Goal: Task Accomplishment & Management: Complete application form

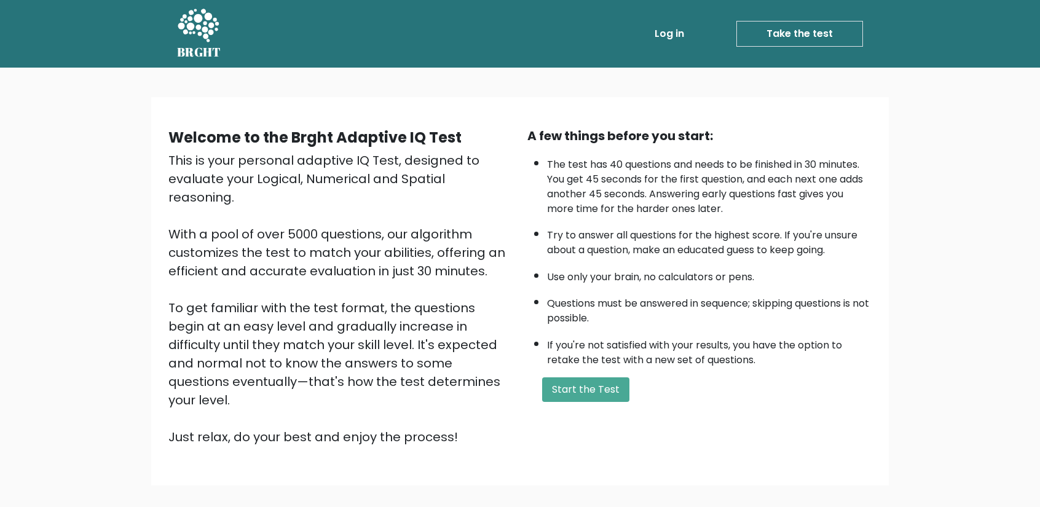
click at [203, 34] on icon at bounding box center [198, 26] width 42 height 37
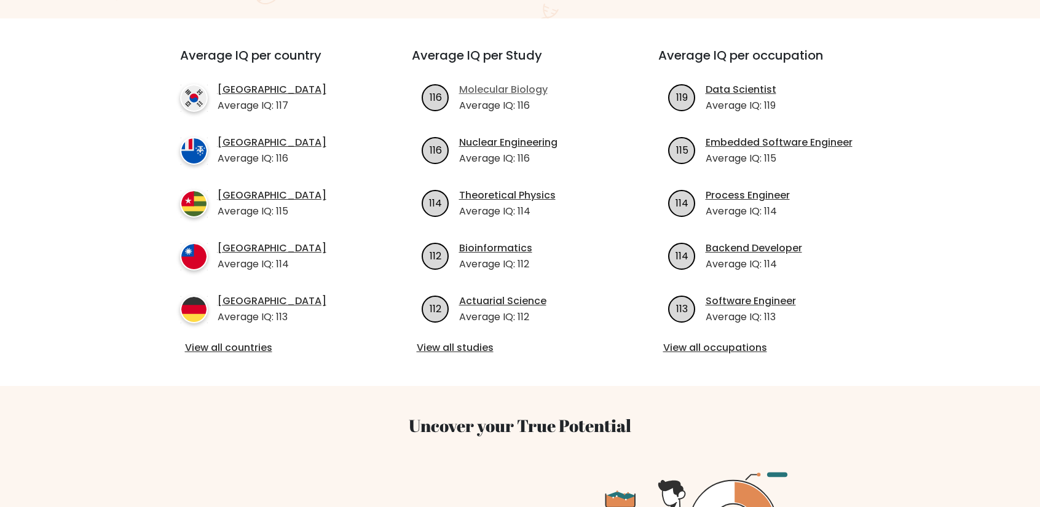
scroll to position [430, 0]
click at [729, 317] on div "Average IQ per occupation 119 Data Scientist Average IQ: 119 115 Embedded Softw…" at bounding box center [767, 201] width 247 height 309
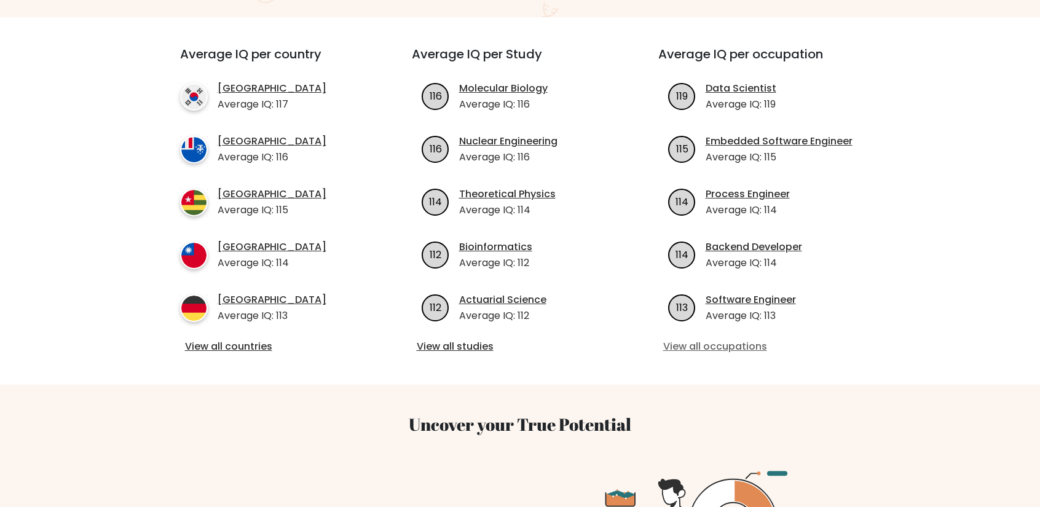
click at [728, 339] on link "View all occupations" at bounding box center [766, 346] width 207 height 15
click at [467, 339] on link "View all studies" at bounding box center [520, 346] width 207 height 15
click at [749, 47] on h3 "Average IQ per occupation" at bounding box center [766, 62] width 217 height 30
copy h3 "occupation"
click at [467, 339] on link "View all studies" at bounding box center [520, 346] width 207 height 15
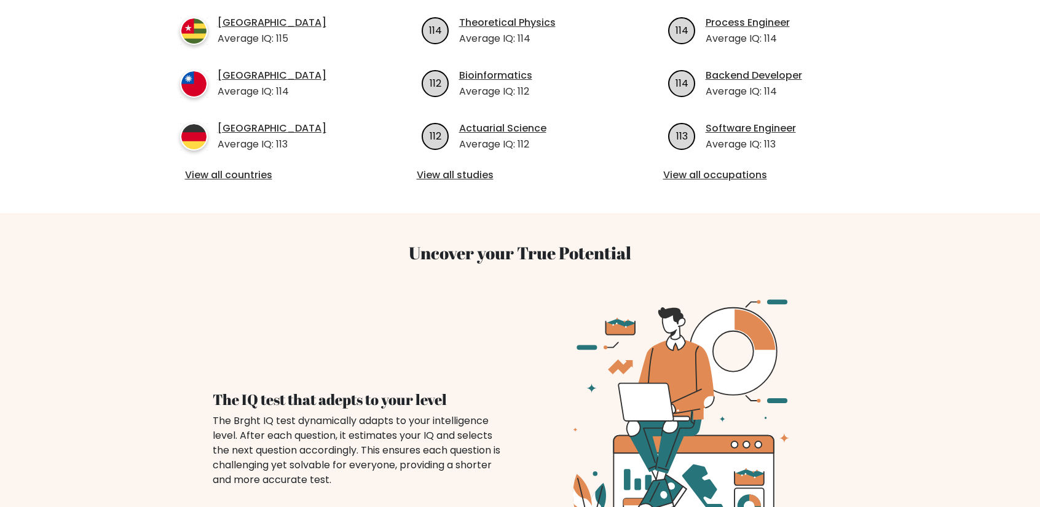
scroll to position [738, 0]
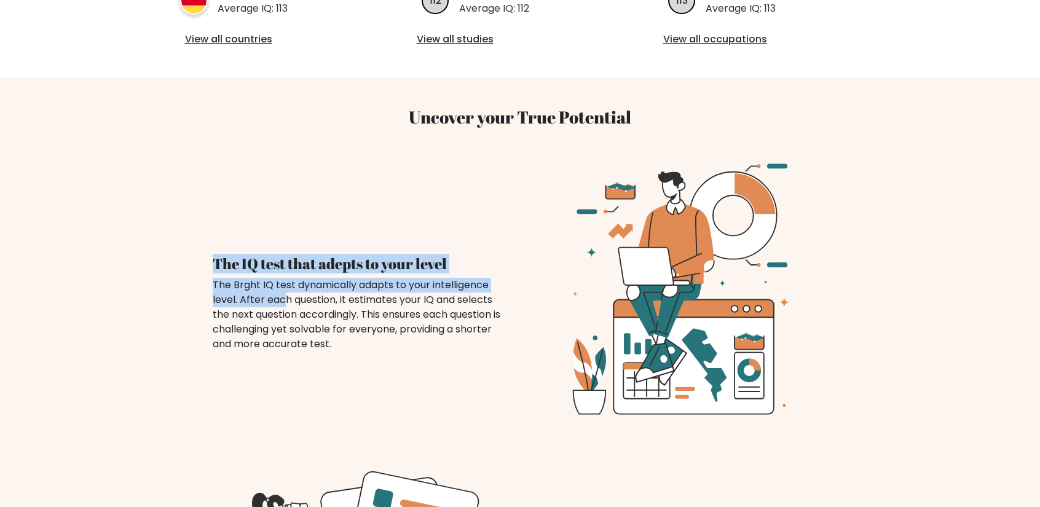
drag, startPoint x: 285, startPoint y: 290, endPoint x: 195, endPoint y: 290, distance: 90.4
click at [195, 290] on div "Uncover your True Potential The IQ test that adepts to your level The Brght IQ …" at bounding box center [520, 256] width 812 height 358
click at [202, 281] on div "The IQ test that adepts to your level The Brght IQ test dynamically adapts to y…" at bounding box center [359, 289] width 322 height 126
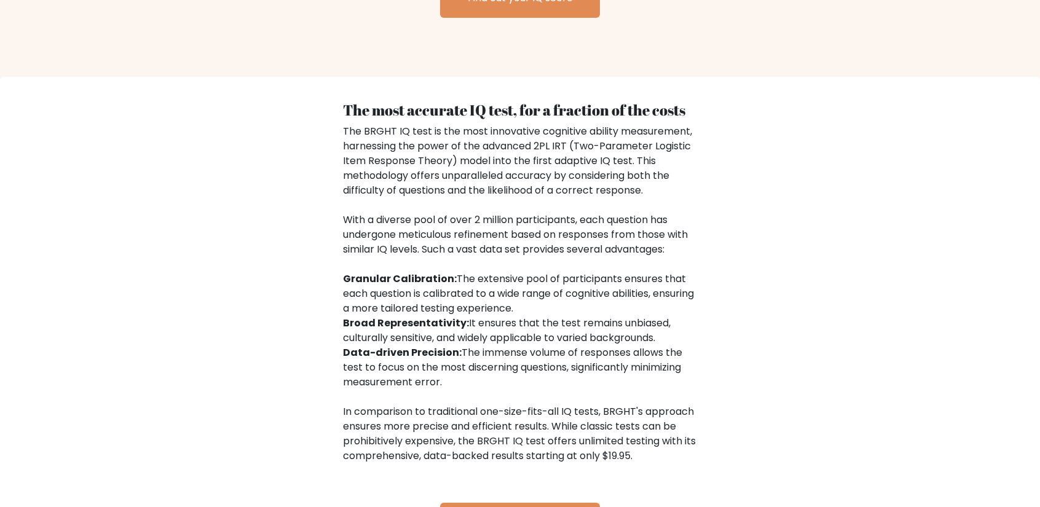
scroll to position [1645, 0]
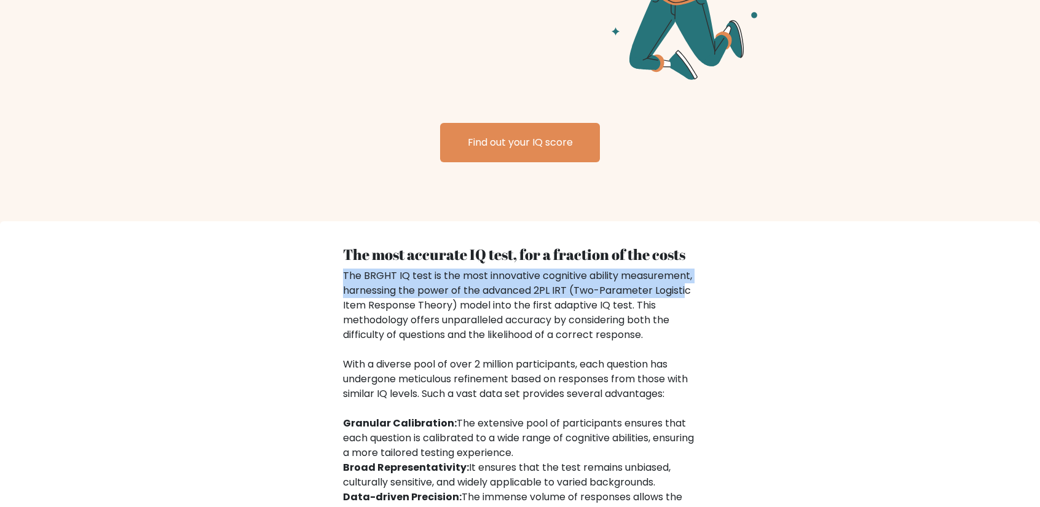
drag, startPoint x: 764, startPoint y: 198, endPoint x: 688, endPoint y: 279, distance: 110.9
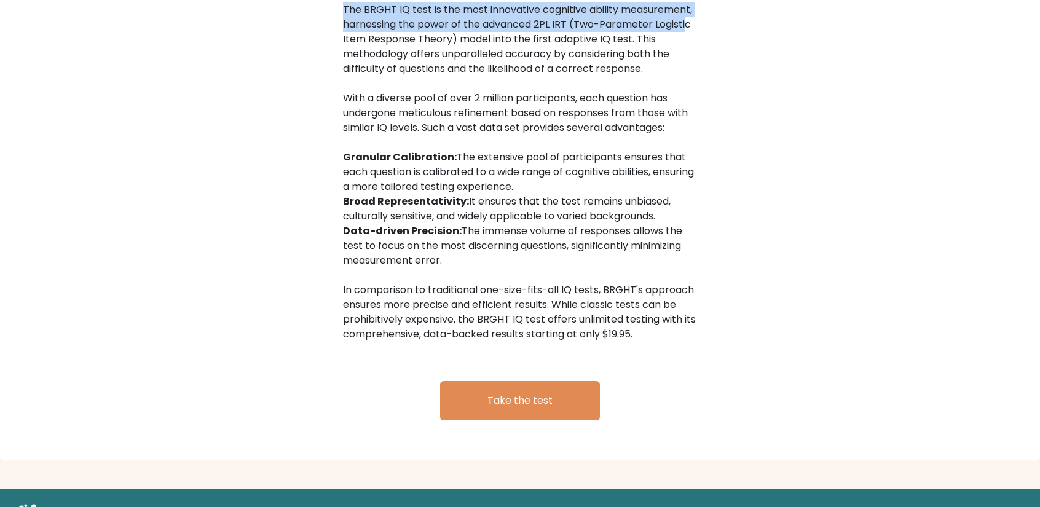
scroll to position [1952, 0]
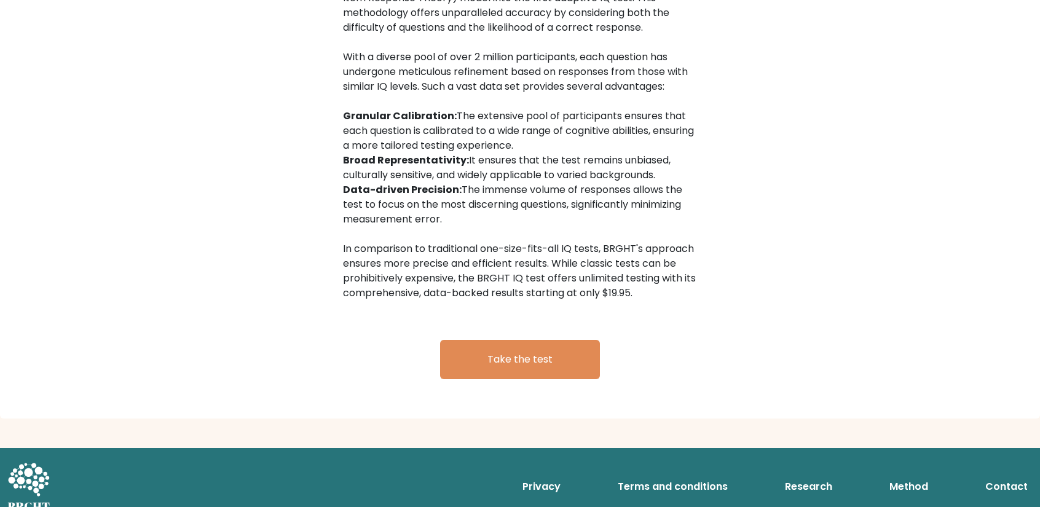
click at [673, 313] on div "The most accurate IQ test, for a fraction of the costs The BRGHT IQ test is the…" at bounding box center [520, 174] width 369 height 470
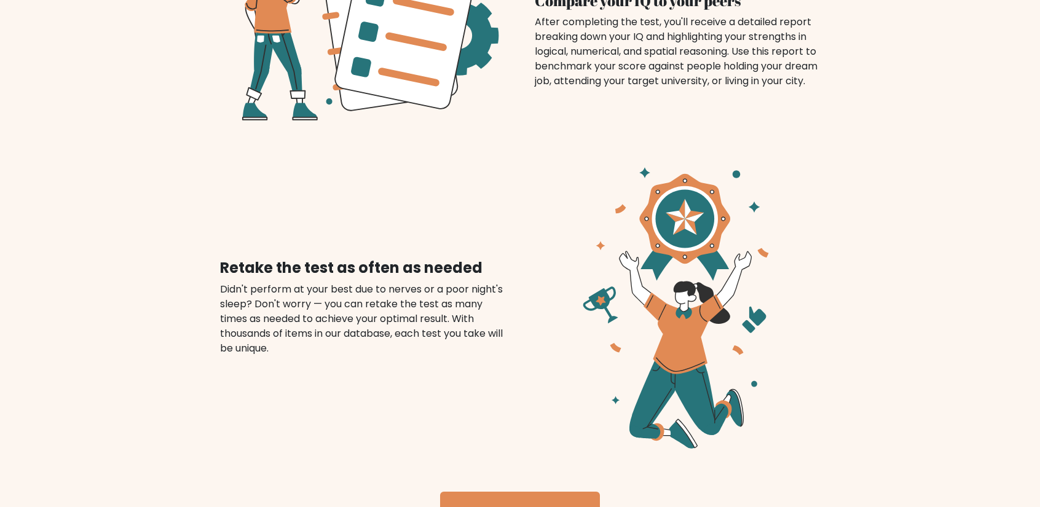
scroll to position [1522, 0]
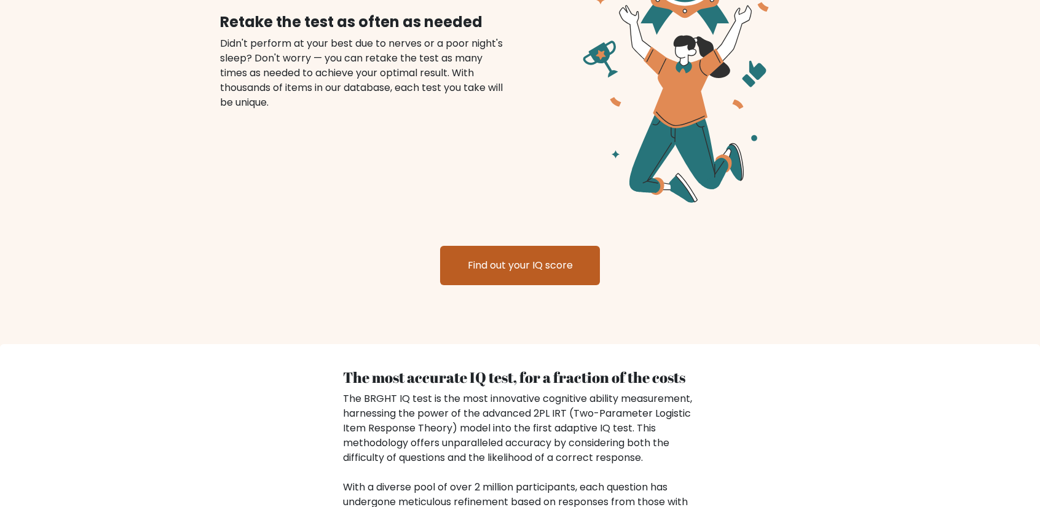
click at [558, 259] on link "Find out your IQ score" at bounding box center [520, 265] width 160 height 39
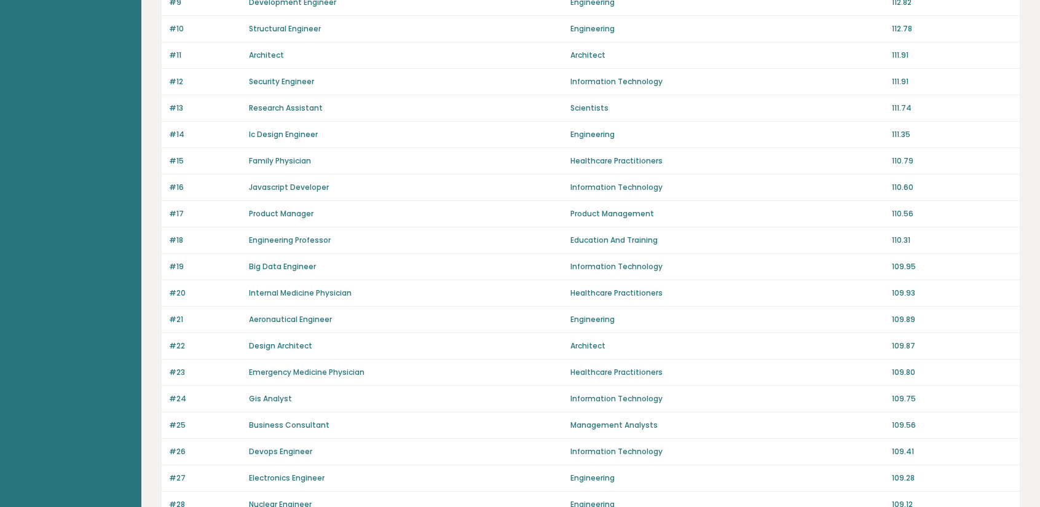
scroll to position [791, 0]
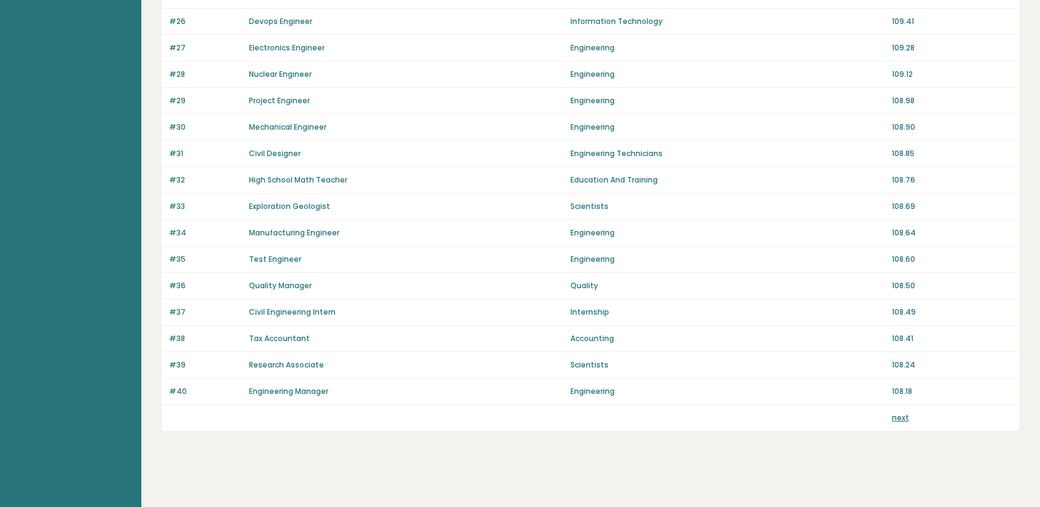
click at [907, 416] on link "next" at bounding box center [900, 418] width 17 height 10
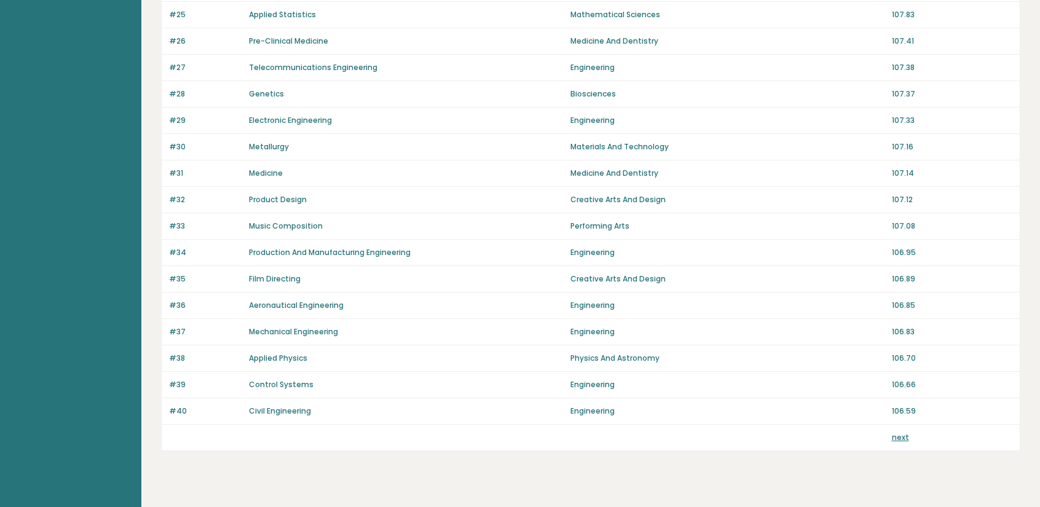
scroll to position [791, 0]
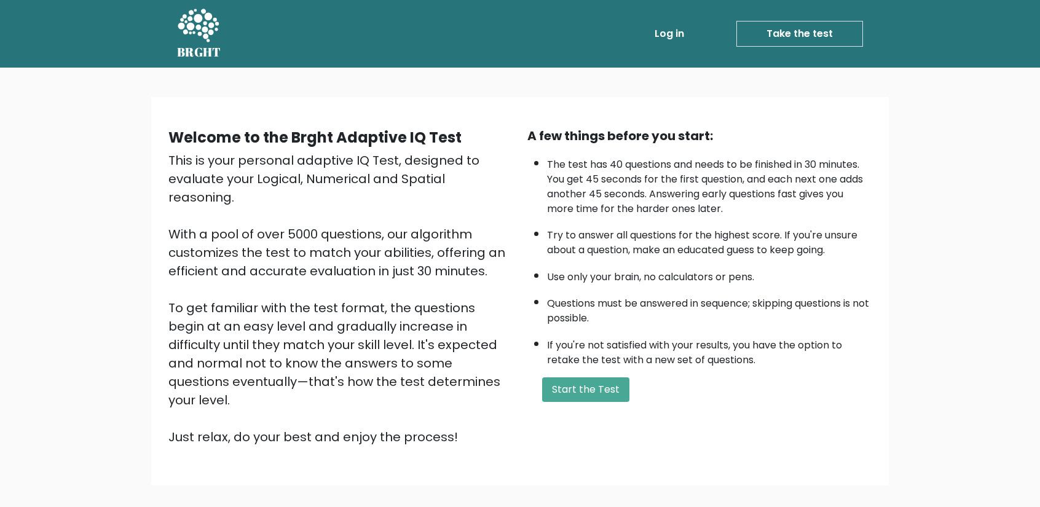
click at [219, 31] on icon at bounding box center [198, 26] width 42 height 37
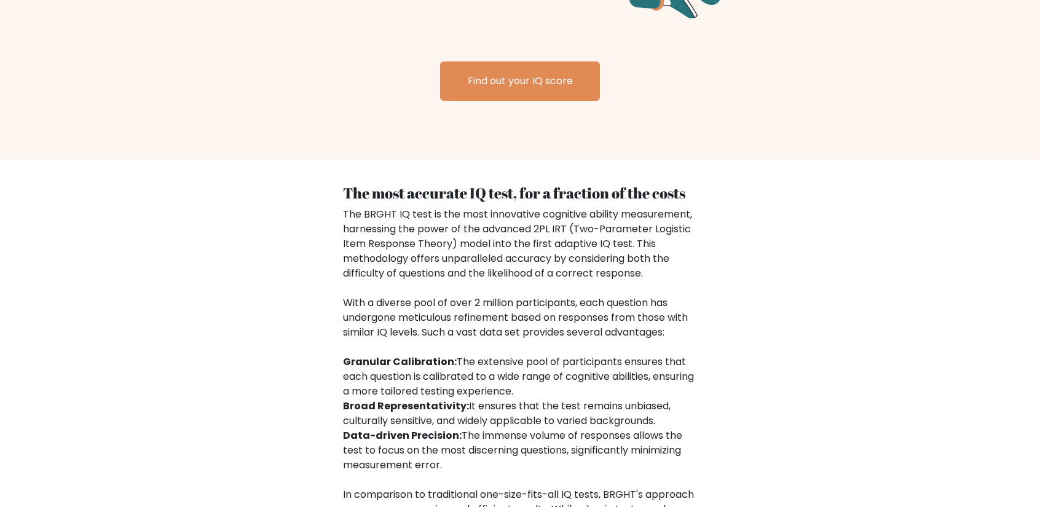
scroll to position [1952, 0]
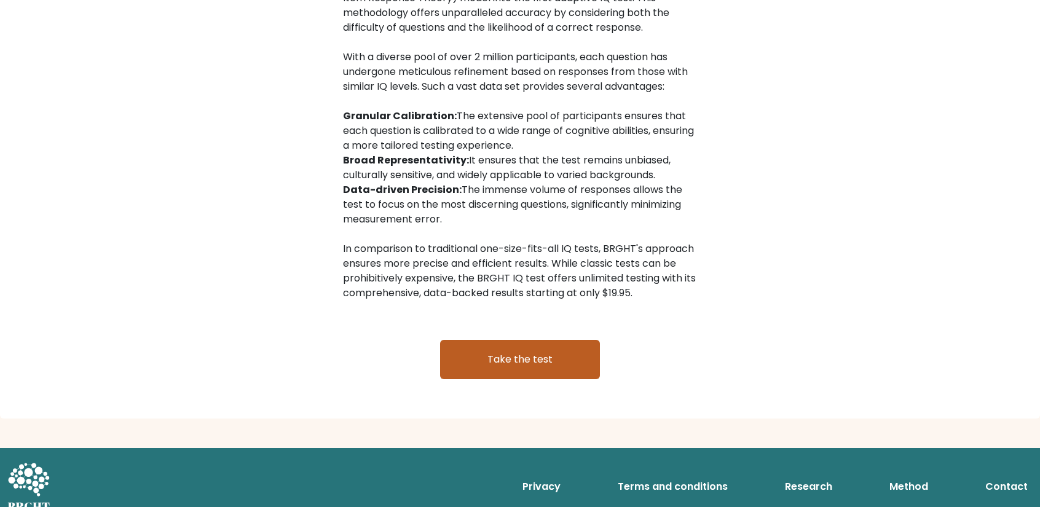
click at [510, 340] on link "Take the test" at bounding box center [520, 359] width 160 height 39
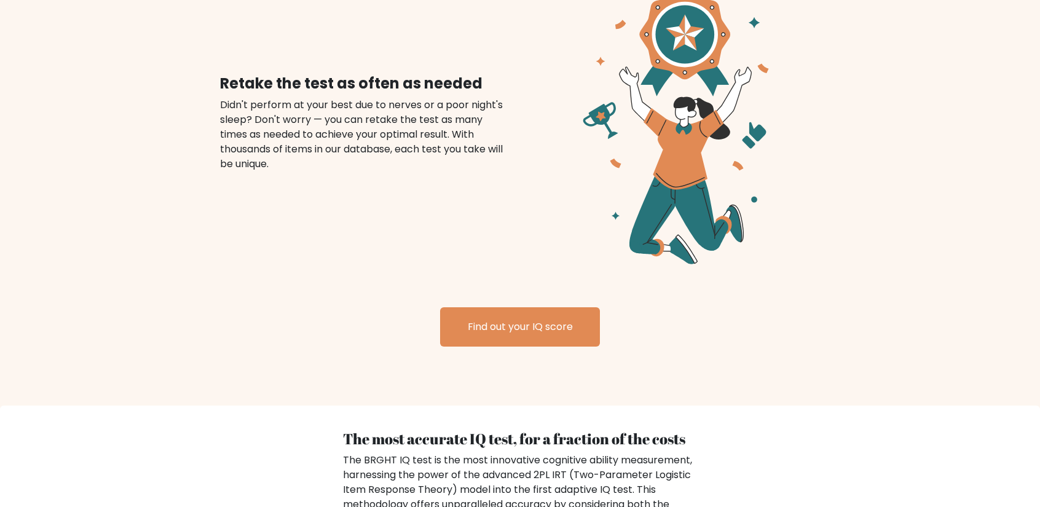
scroll to position [1214, 0]
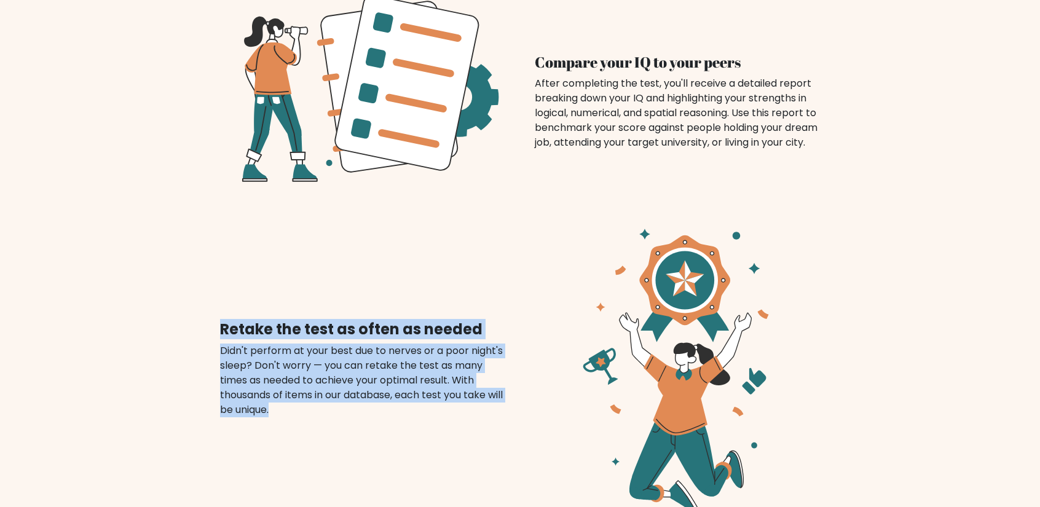
drag, startPoint x: 312, startPoint y: 405, endPoint x: 208, endPoint y: 323, distance: 132.1
click at [208, 323] on div "Retake the test as often as needed Didn't perform at your best due to nerves or…" at bounding box center [520, 369] width 630 height 309
copy div "Retake the test as often as needed Didn't perform at your best due to nerves or…"
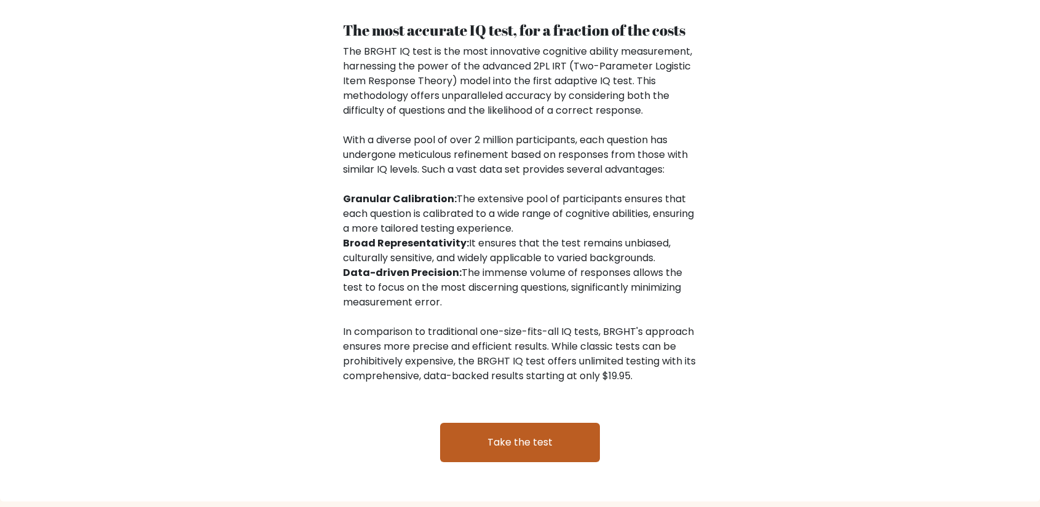
scroll to position [1952, 0]
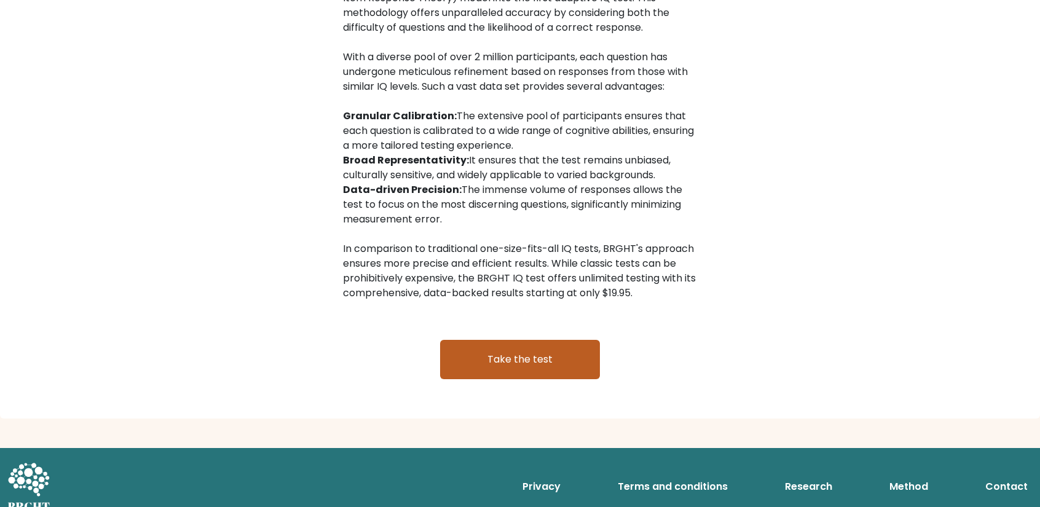
click at [558, 340] on link "Take the test" at bounding box center [520, 359] width 160 height 39
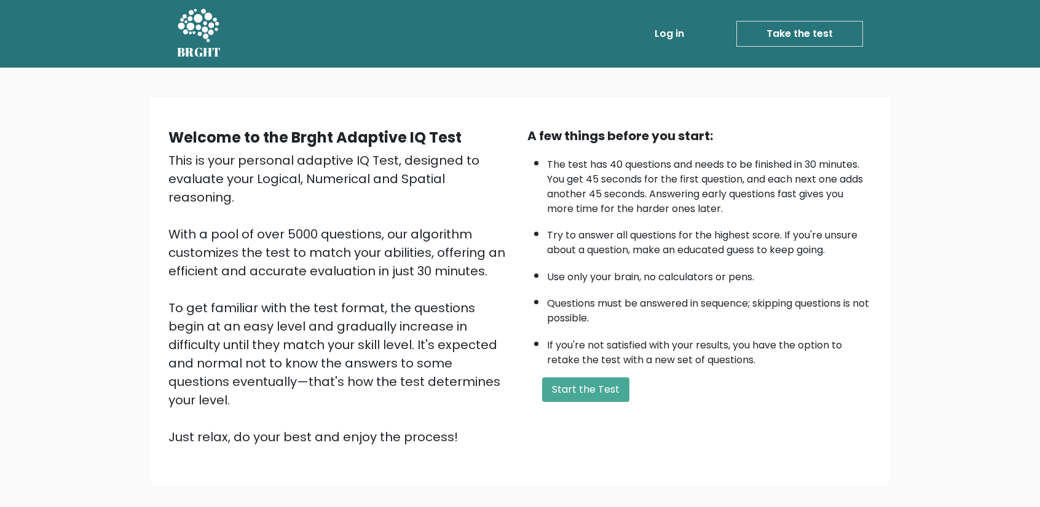
drag, startPoint x: 461, startPoint y: 408, endPoint x: 125, endPoint y: 131, distance: 434.5
click at [125, 131] on div "Welcome to the Brght Adaptive IQ Test This is your personal adaptive IQ Test, d…" at bounding box center [520, 296] width 1040 height 457
copy div "Welcome to the Brght Adaptive IQ Test This is your personal adaptive IQ Test, d…"
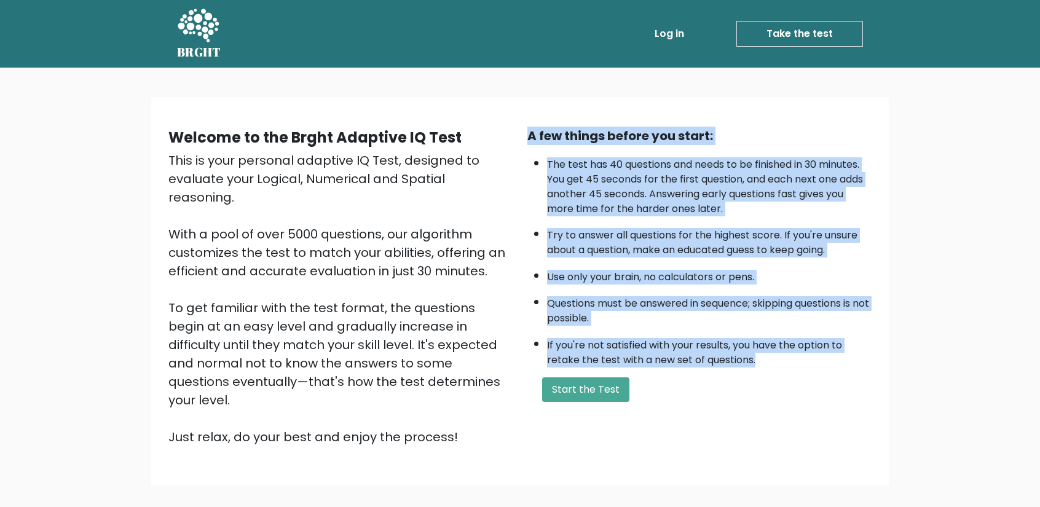
drag, startPoint x: 761, startPoint y: 357, endPoint x: 527, endPoint y: 132, distance: 325.2
click at [527, 132] on div "A few things before you start: The test has 40 questions and needs to be finish…" at bounding box center [699, 287] width 359 height 320
copy div "A few things before you start: The test has 40 questions and needs to be finish…"
click at [561, 397] on button "Start the Test" at bounding box center [585, 390] width 87 height 25
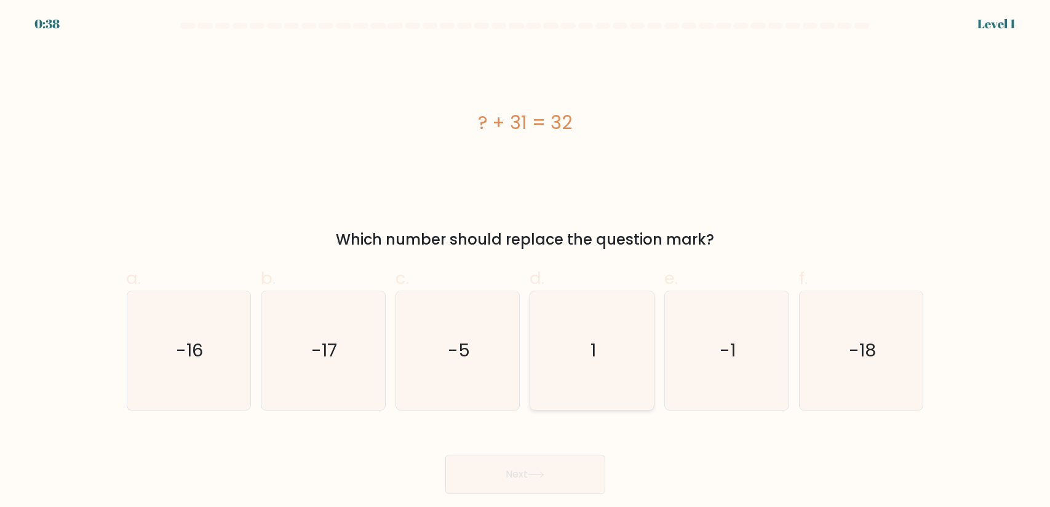
click at [590, 312] on icon "1" at bounding box center [591, 350] width 119 height 119
click at [526, 262] on input "d. 1" at bounding box center [525, 258] width 1 height 8
radio input "true"
click at [493, 480] on button "Next" at bounding box center [525, 474] width 160 height 39
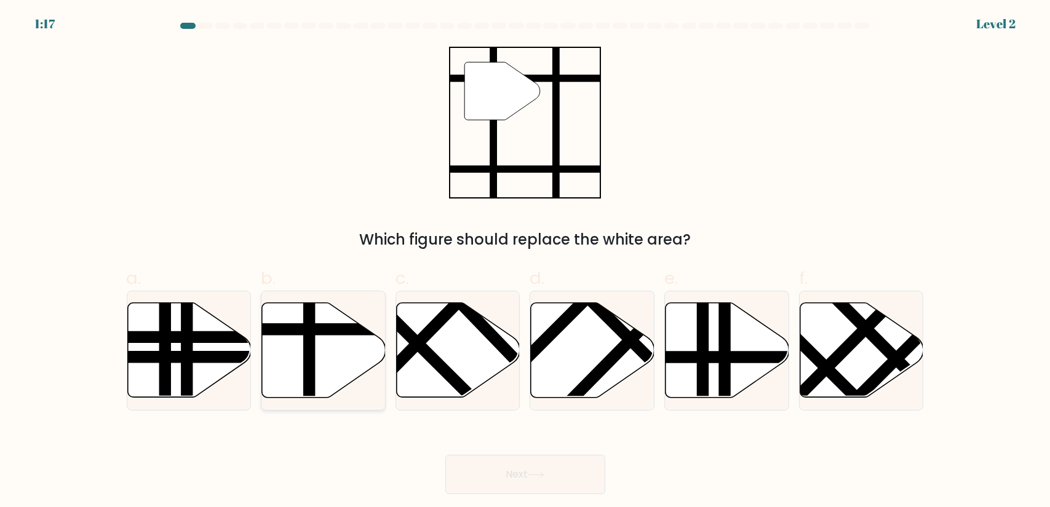
click at [335, 354] on icon at bounding box center [324, 350] width 124 height 95
click at [525, 262] on input "b." at bounding box center [525, 258] width 1 height 8
radio input "true"
click at [480, 468] on button "Next" at bounding box center [525, 474] width 160 height 39
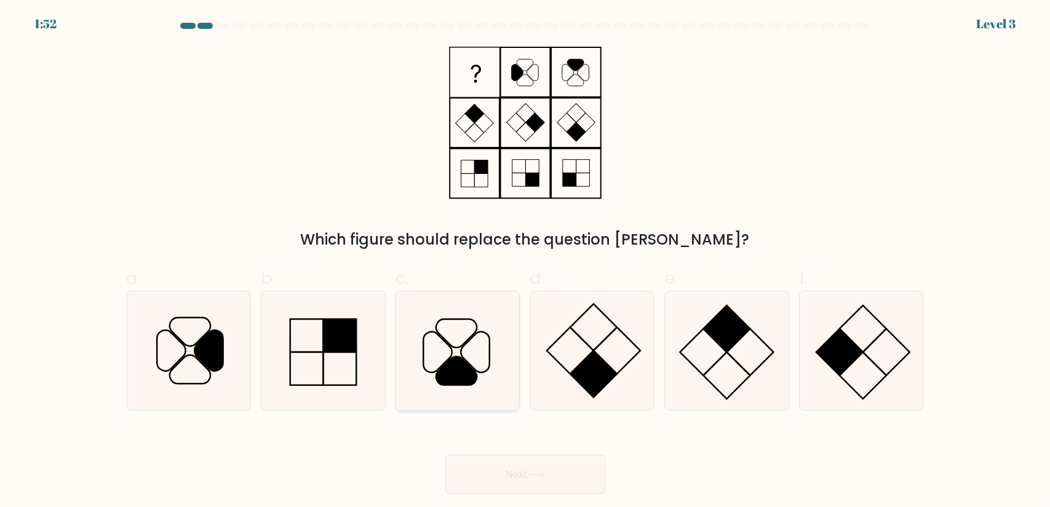
click at [457, 372] on icon at bounding box center [456, 371] width 41 height 28
click at [525, 262] on input "c." at bounding box center [525, 258] width 1 height 8
radio input "true"
click at [542, 473] on icon at bounding box center [536, 475] width 17 height 7
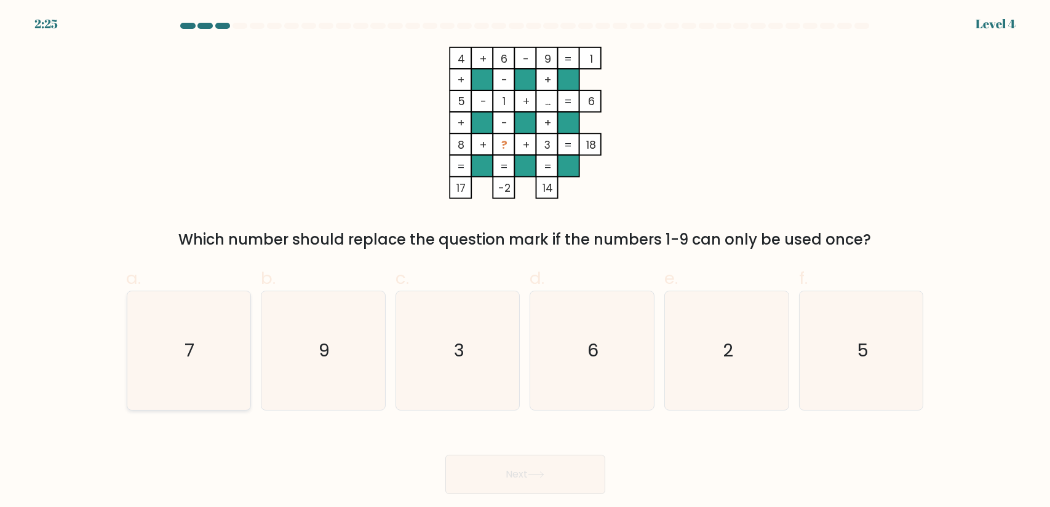
click at [218, 346] on icon "7" at bounding box center [188, 350] width 119 height 119
click at [525, 262] on input "a. 7" at bounding box center [525, 258] width 1 height 8
radio input "true"
click at [488, 472] on button "Next" at bounding box center [525, 474] width 160 height 39
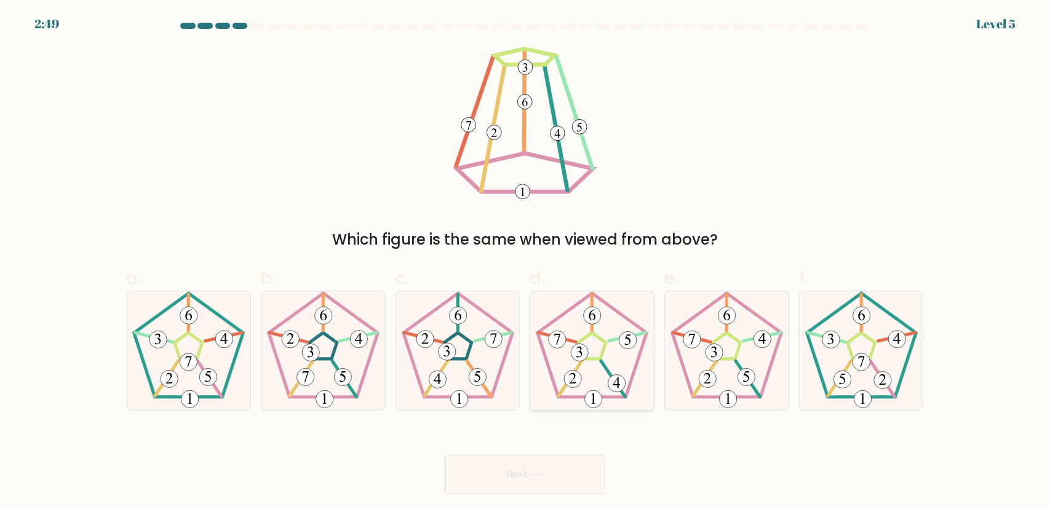
click at [633, 368] on 230 at bounding box center [591, 345] width 109 height 104
click at [526, 262] on input "d." at bounding box center [525, 258] width 1 height 8
radio input "true"
click at [547, 467] on button "Next" at bounding box center [525, 474] width 160 height 39
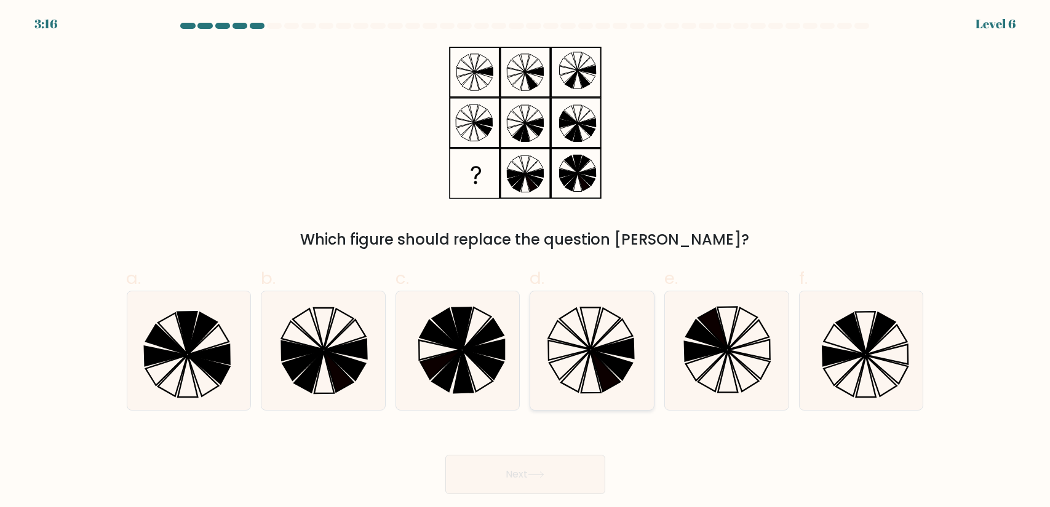
click at [579, 360] on icon at bounding box center [569, 365] width 41 height 30
click at [526, 262] on input "d." at bounding box center [525, 258] width 1 height 8
radio input "true"
click at [518, 478] on button "Next" at bounding box center [525, 474] width 160 height 39
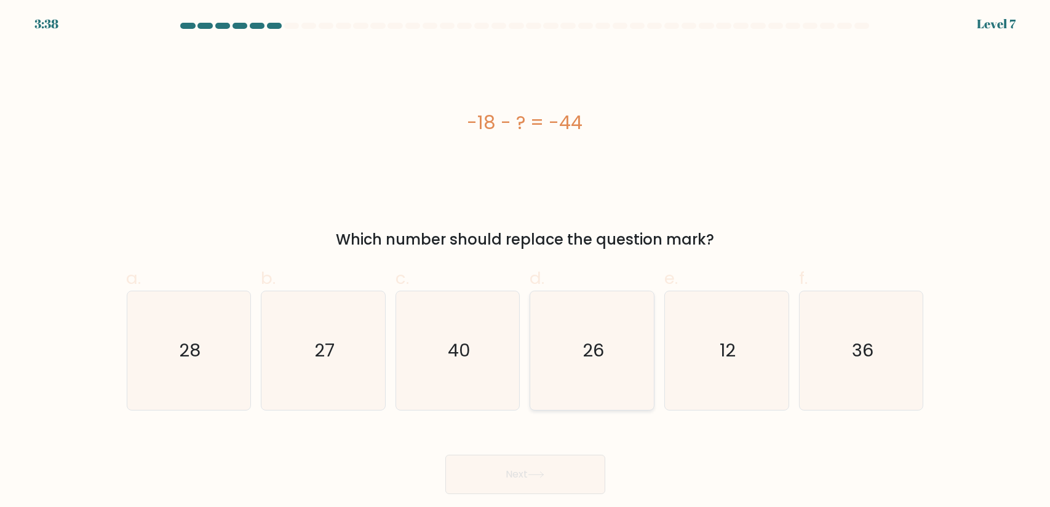
click at [623, 337] on icon "26" at bounding box center [591, 350] width 119 height 119
click at [526, 262] on input "d. 26" at bounding box center [525, 258] width 1 height 8
radio input "true"
click at [545, 486] on button "Next" at bounding box center [525, 474] width 160 height 39
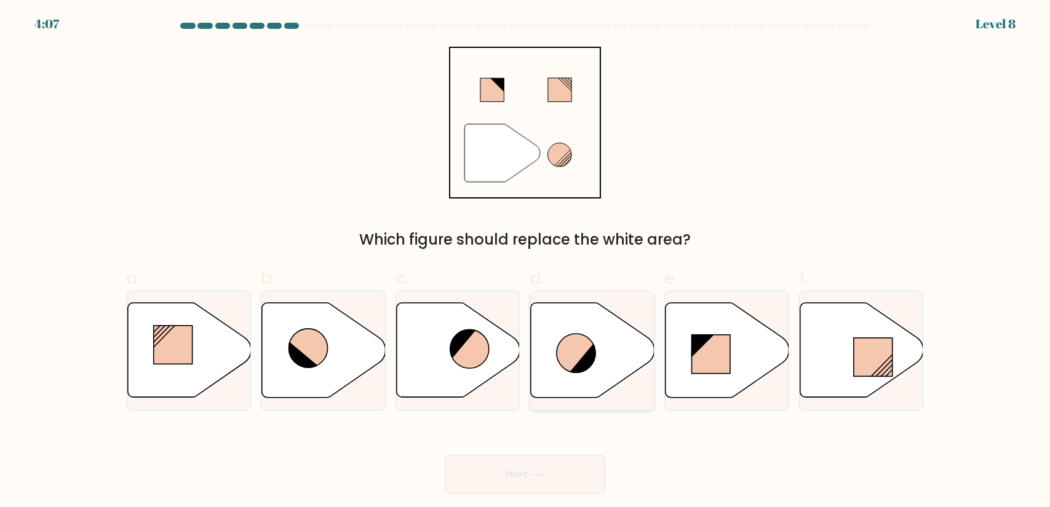
click at [577, 379] on icon at bounding box center [593, 350] width 124 height 95
click at [526, 262] on input "d." at bounding box center [525, 258] width 1 height 8
radio input "true"
click at [541, 452] on div "Next" at bounding box center [525, 459] width 812 height 69
click at [534, 472] on icon at bounding box center [536, 475] width 17 height 7
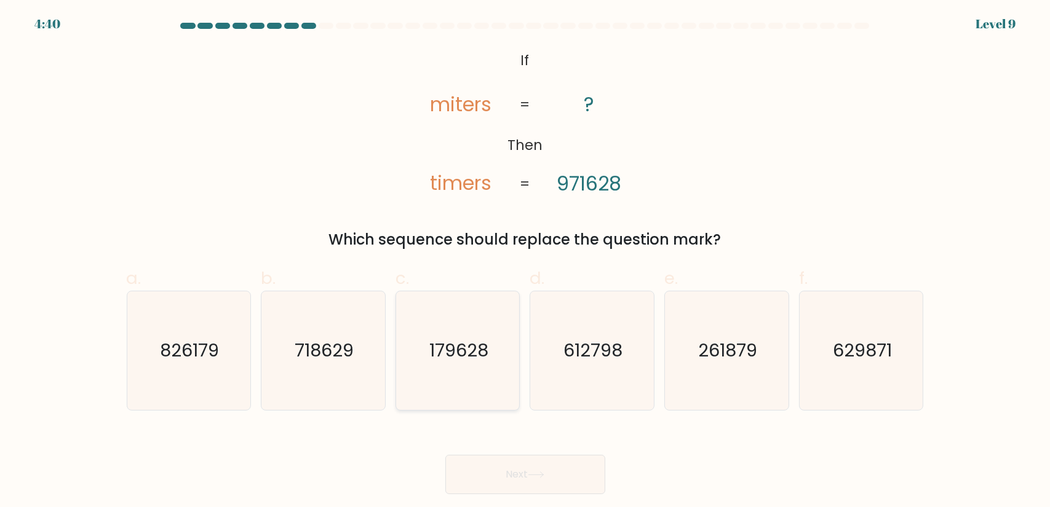
click at [450, 354] on text "179628" at bounding box center [458, 350] width 59 height 25
click at [525, 262] on input "c. 179628" at bounding box center [525, 258] width 1 height 8
radio input "true"
click at [532, 468] on button "Next" at bounding box center [525, 474] width 160 height 39
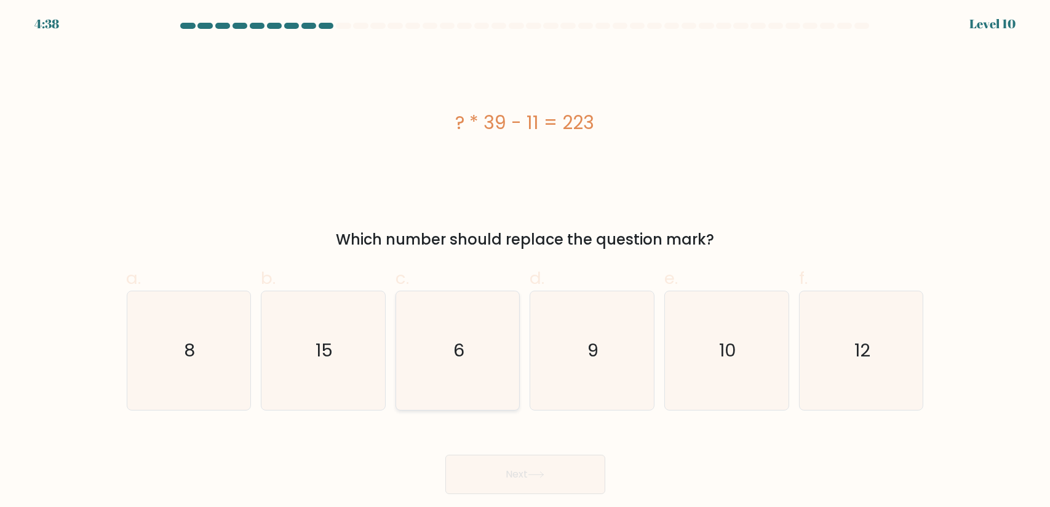
click at [454, 394] on icon "6" at bounding box center [457, 350] width 119 height 119
click at [525, 262] on input "c. 6" at bounding box center [525, 258] width 1 height 8
radio input "true"
click at [487, 481] on button "Next" at bounding box center [525, 474] width 160 height 39
click at [533, 469] on button "Next" at bounding box center [525, 474] width 160 height 39
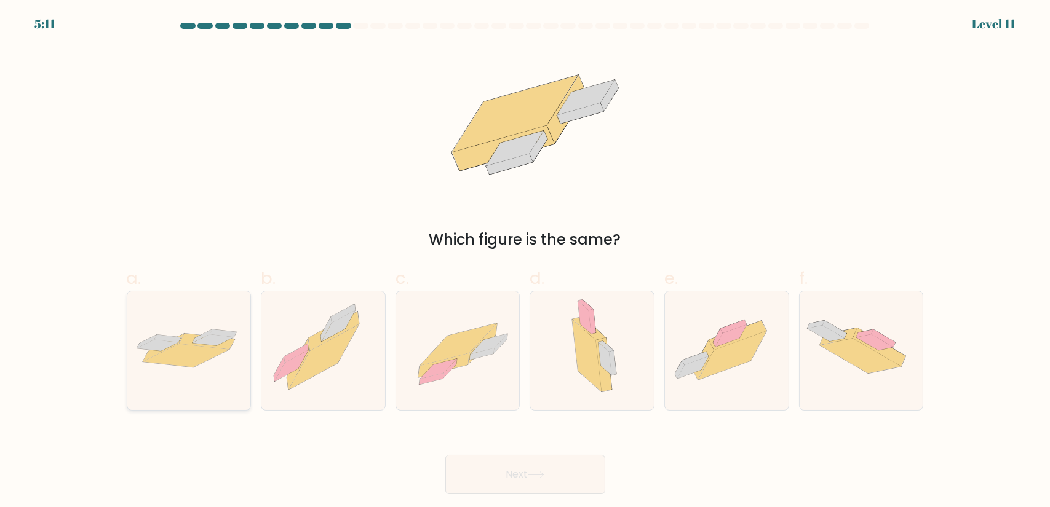
click at [186, 370] on icon at bounding box center [189, 350] width 124 height 51
click at [525, 262] on input "a." at bounding box center [525, 258] width 1 height 8
radio input "true"
click at [532, 483] on button "Next" at bounding box center [525, 474] width 160 height 39
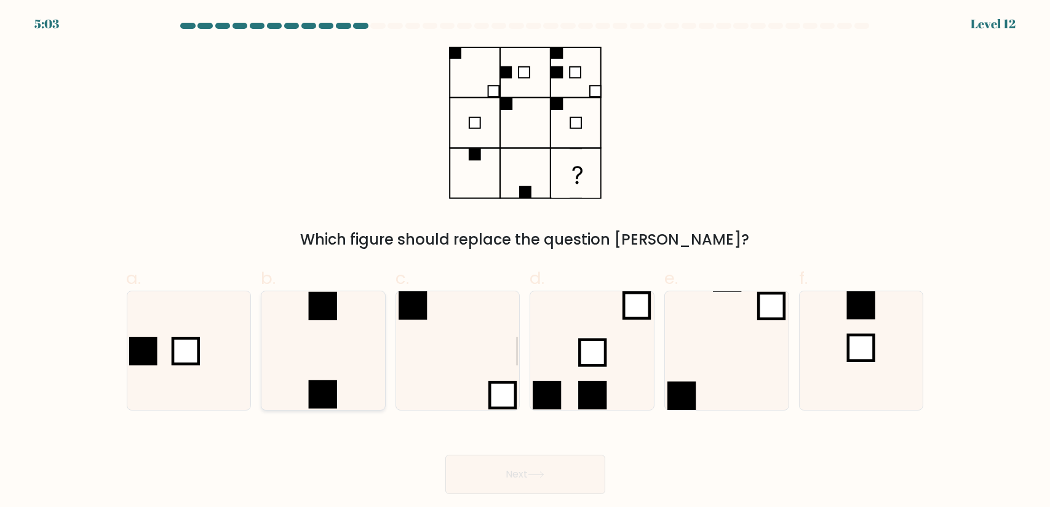
click at [342, 385] on icon at bounding box center [323, 350] width 119 height 119
click at [525, 262] on input "b." at bounding box center [525, 258] width 1 height 8
radio input "true"
click at [555, 468] on button "Next" at bounding box center [525, 474] width 160 height 39
click at [508, 470] on button "Next" at bounding box center [525, 474] width 160 height 39
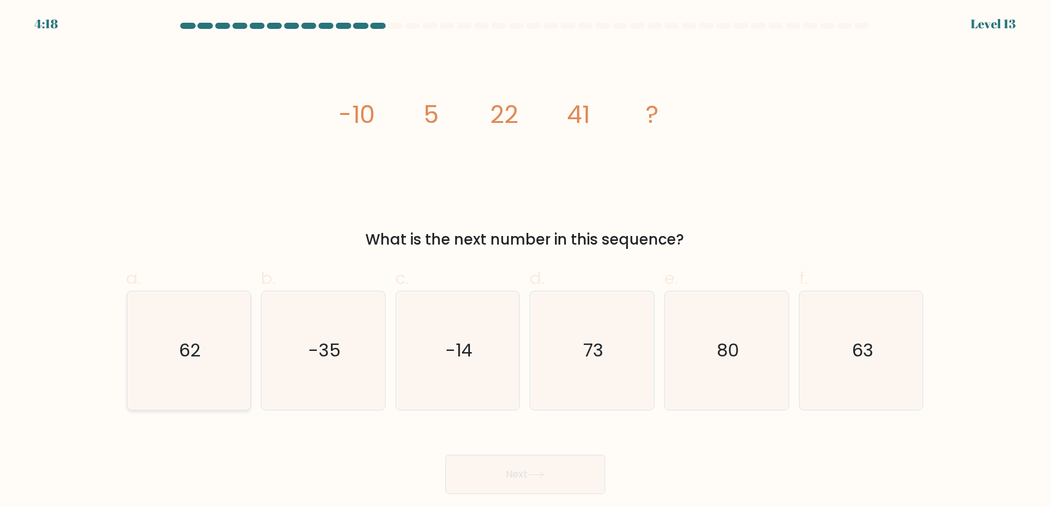
click at [174, 342] on icon "62" at bounding box center [188, 350] width 119 height 119
click at [525, 262] on input "a. 62" at bounding box center [525, 258] width 1 height 8
radio input "true"
click at [499, 486] on button "Next" at bounding box center [525, 474] width 160 height 39
click at [519, 475] on button "Next" at bounding box center [525, 474] width 160 height 39
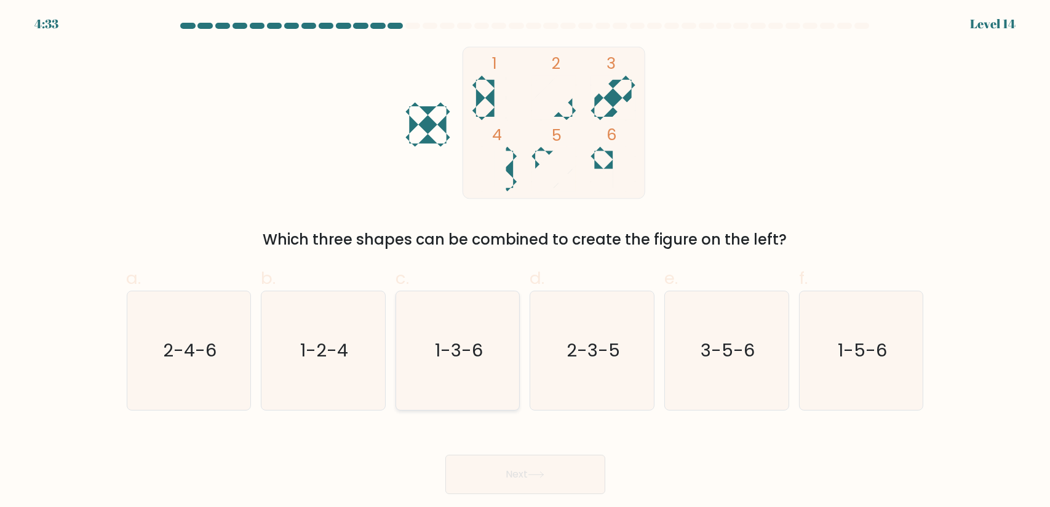
click at [427, 352] on icon "1-3-6" at bounding box center [457, 350] width 119 height 119
click at [525, 262] on input "c. 1-3-6" at bounding box center [525, 258] width 1 height 8
radio input "true"
click at [519, 473] on button "Next" at bounding box center [525, 474] width 160 height 39
click at [516, 481] on button "Next" at bounding box center [525, 474] width 160 height 39
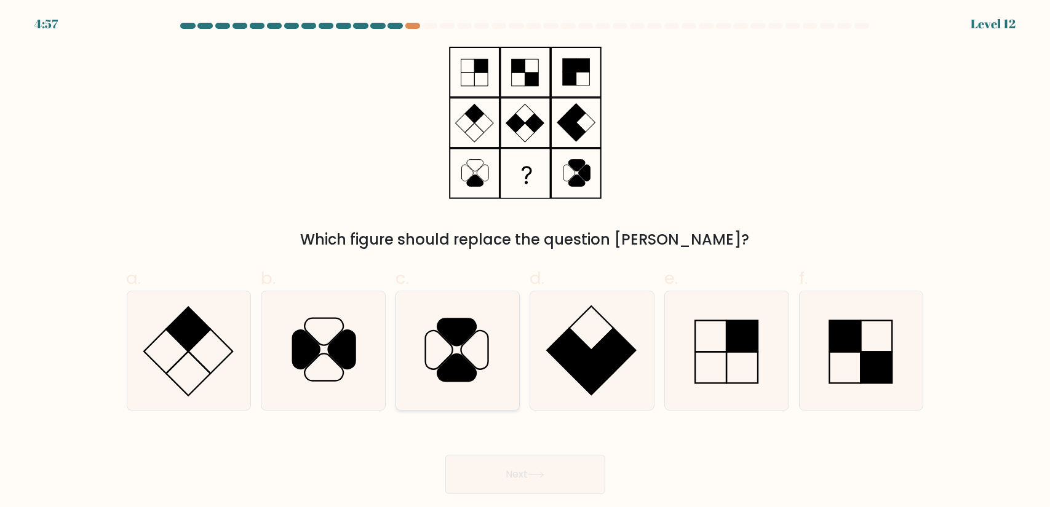
click at [468, 355] on icon at bounding box center [457, 350] width 119 height 119
click at [525, 262] on input "c." at bounding box center [525, 258] width 1 height 8
radio input "true"
click at [494, 489] on button "Next" at bounding box center [525, 474] width 160 height 39
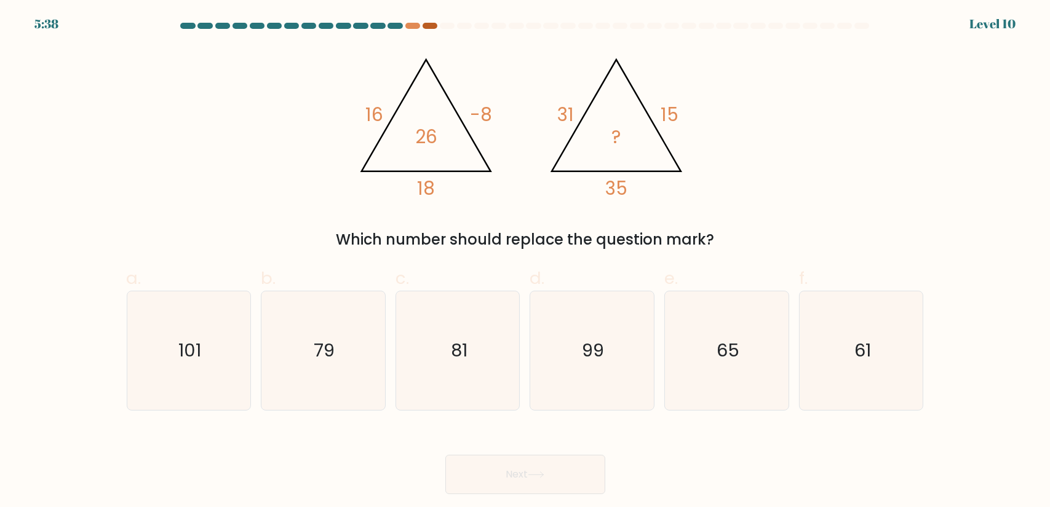
click at [427, 25] on div at bounding box center [429, 26] width 15 height 6
click at [195, 382] on icon "101" at bounding box center [188, 350] width 119 height 119
click at [525, 262] on input "a. 101" at bounding box center [525, 258] width 1 height 8
radio input "true"
click at [515, 477] on button "Next" at bounding box center [525, 474] width 160 height 39
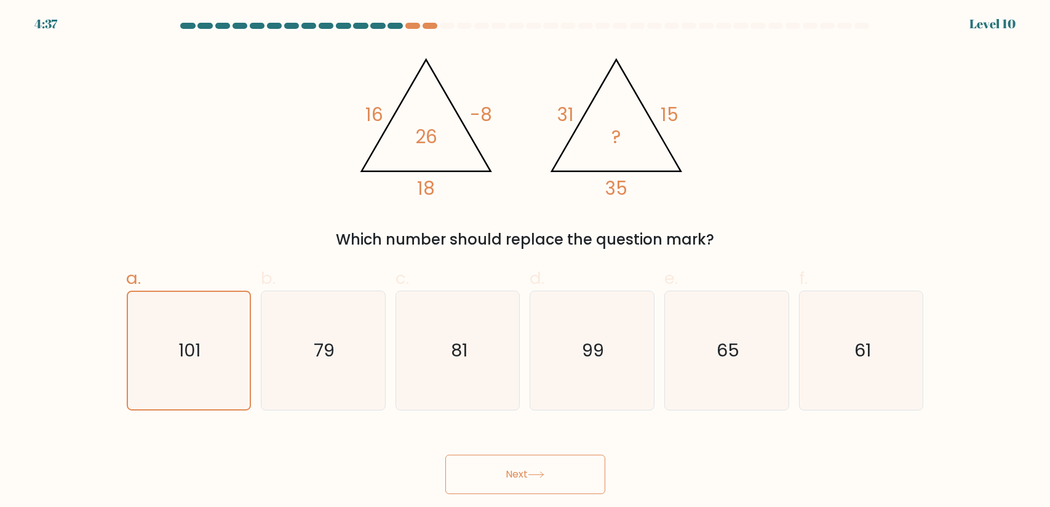
click at [540, 489] on button "Next" at bounding box center [525, 474] width 160 height 39
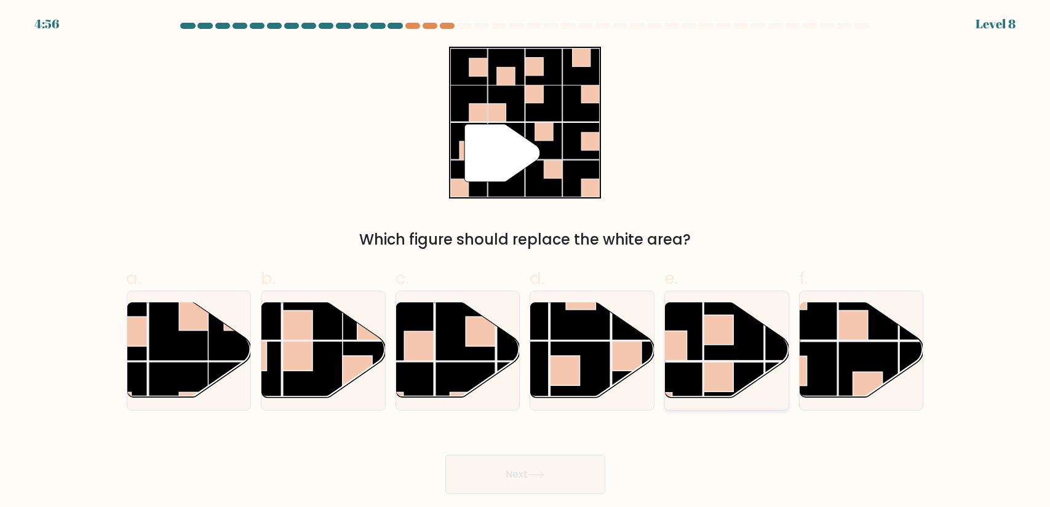
click at [699, 360] on rect at bounding box center [672, 331] width 60 height 60
click at [526, 262] on input "e." at bounding box center [525, 258] width 1 height 8
radio input "true"
click at [528, 465] on button "Next" at bounding box center [525, 474] width 160 height 39
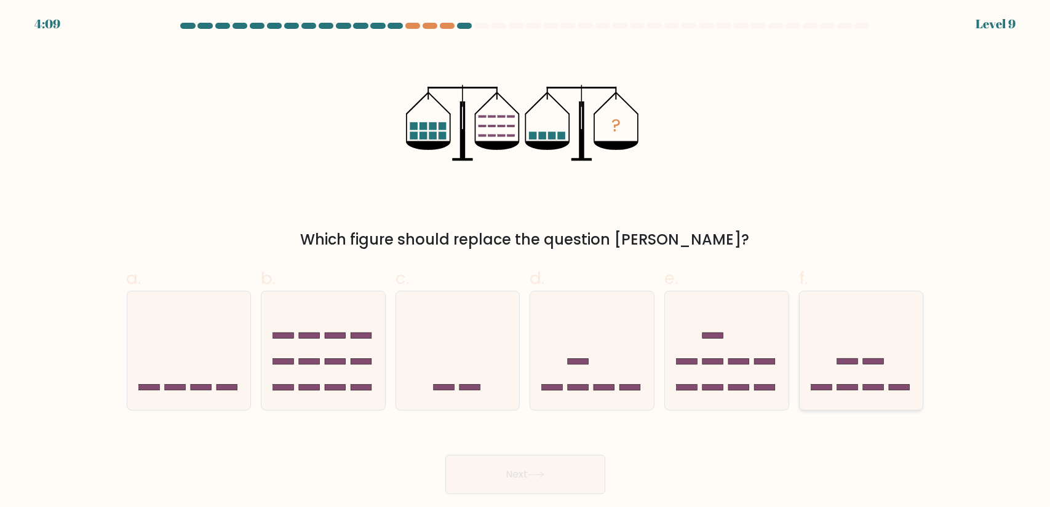
click at [823, 373] on icon at bounding box center [861, 350] width 124 height 102
click at [526, 262] on input "f." at bounding box center [525, 258] width 1 height 8
radio input "true"
click at [534, 477] on icon at bounding box center [536, 475] width 17 height 7
click at [494, 475] on button "Next" at bounding box center [525, 474] width 160 height 39
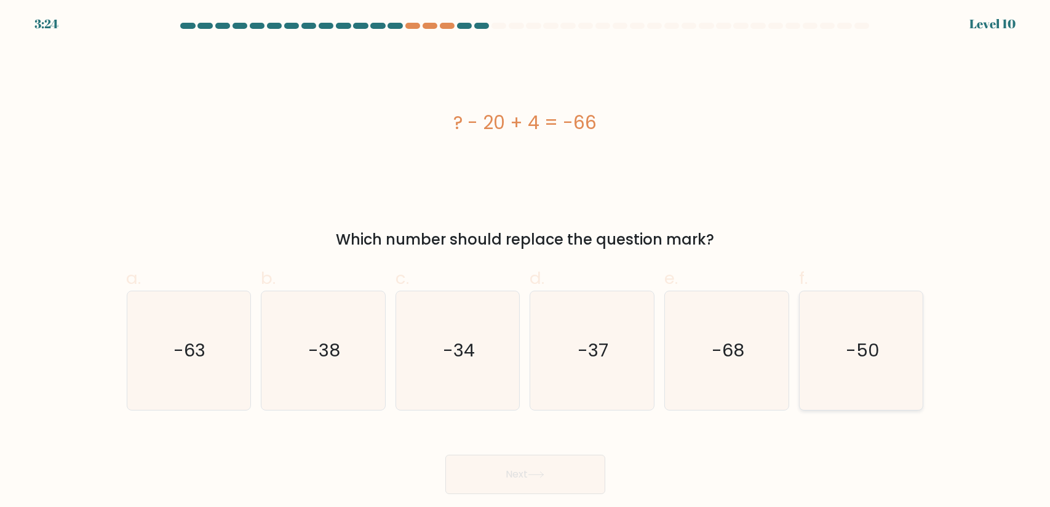
click at [880, 360] on icon "-50" at bounding box center [861, 350] width 119 height 119
click at [526, 262] on input "f. -50" at bounding box center [525, 258] width 1 height 8
radio input "true"
click at [541, 480] on button "Next" at bounding box center [525, 474] width 160 height 39
click at [578, 472] on button "Next" at bounding box center [525, 474] width 160 height 39
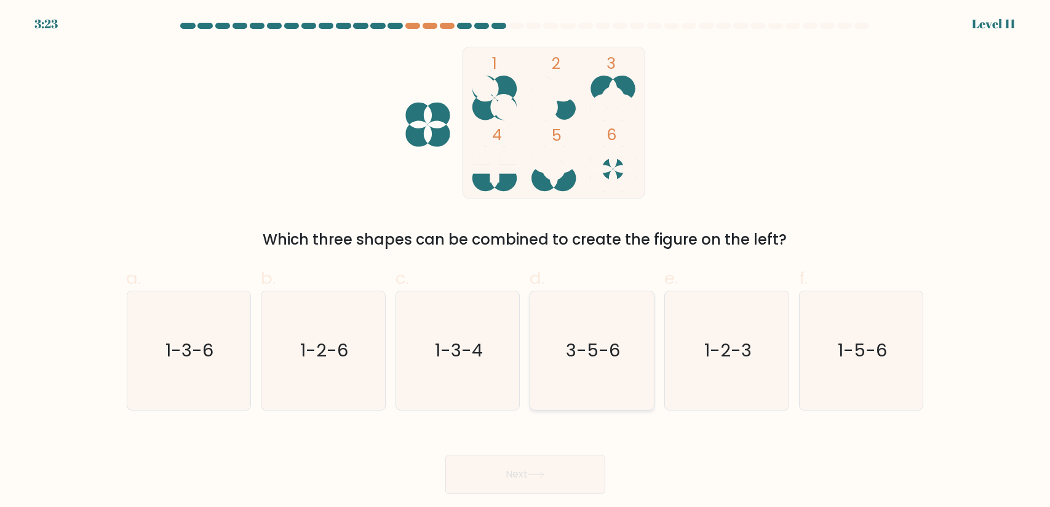
click at [595, 387] on icon "3-5-6" at bounding box center [591, 350] width 119 height 119
click at [526, 262] on input "d. 3-5-6" at bounding box center [525, 258] width 1 height 8
radio input "true"
click at [538, 475] on icon at bounding box center [535, 475] width 15 height 6
click at [551, 477] on button "Next" at bounding box center [525, 474] width 160 height 39
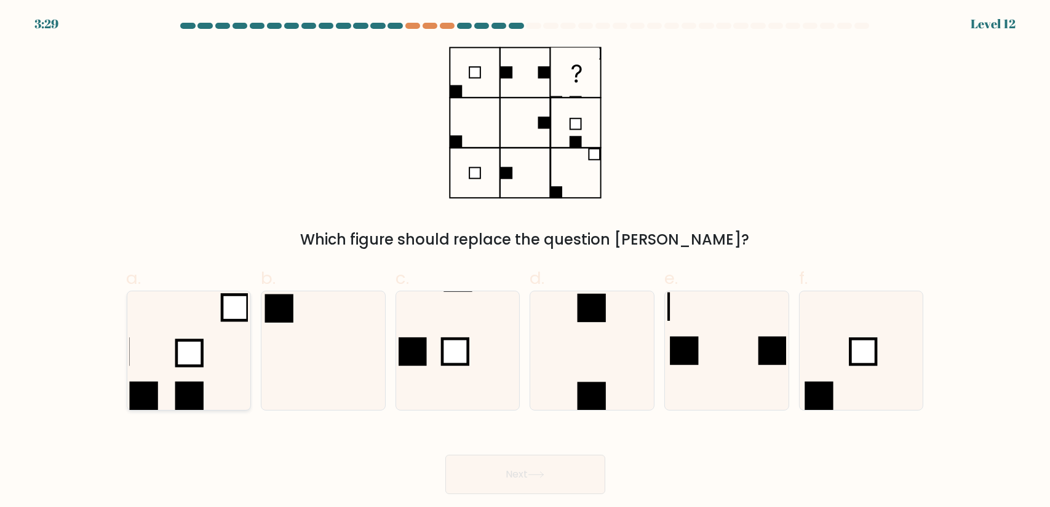
click at [162, 369] on icon at bounding box center [188, 350] width 119 height 119
click at [525, 262] on input "a." at bounding box center [525, 258] width 1 height 8
radio input "true"
click at [549, 472] on button "Next" at bounding box center [525, 474] width 160 height 39
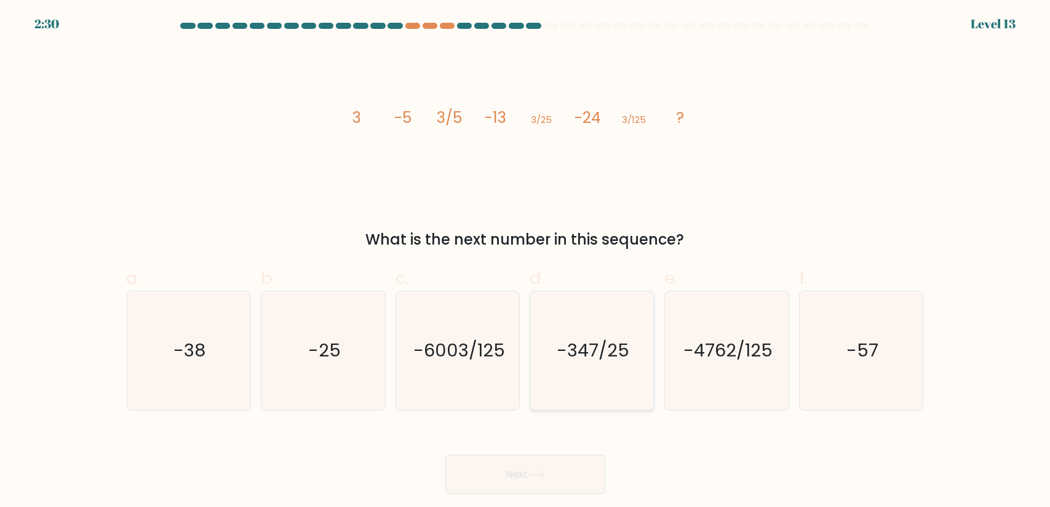
click at [618, 373] on icon "-347/25" at bounding box center [591, 350] width 119 height 119
click at [526, 262] on input "d. -347/25" at bounding box center [525, 258] width 1 height 8
radio input "true"
click at [514, 484] on button "Next" at bounding box center [525, 474] width 160 height 39
click at [489, 481] on button "Next" at bounding box center [525, 474] width 160 height 39
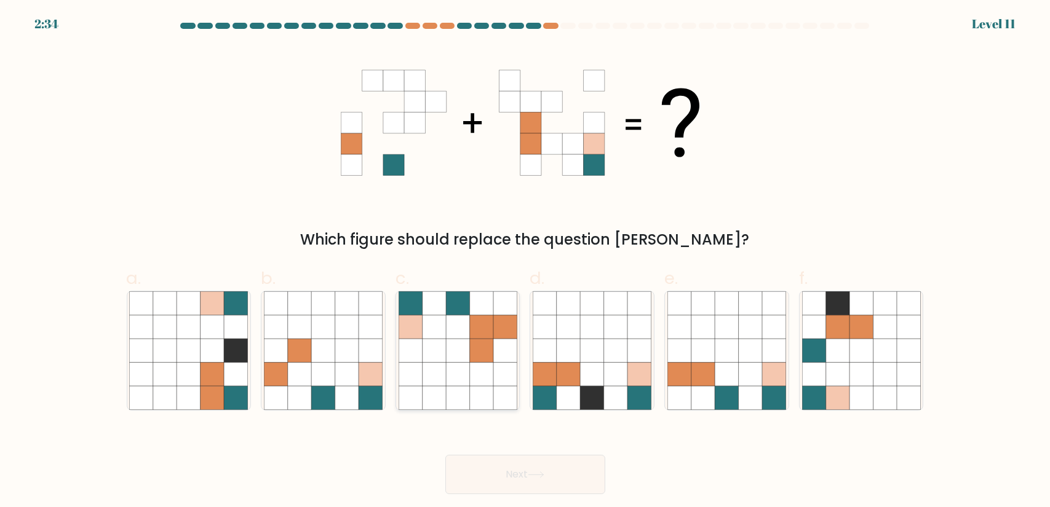
click at [491, 323] on icon at bounding box center [480, 326] width 23 height 23
click at [525, 262] on input "c." at bounding box center [525, 258] width 1 height 8
radio input "true"
click at [528, 477] on button "Next" at bounding box center [525, 474] width 160 height 39
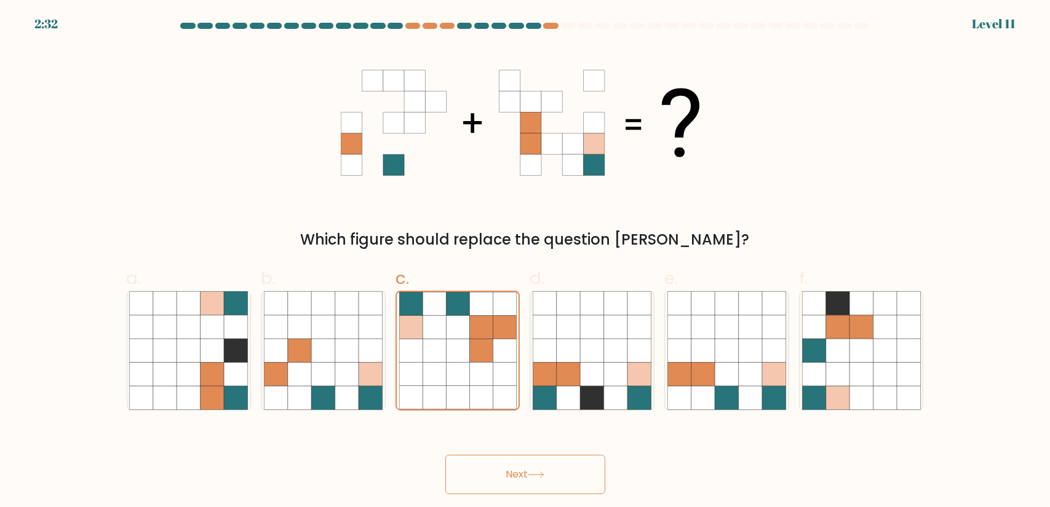
click at [567, 476] on button "Next" at bounding box center [525, 474] width 160 height 39
click at [562, 478] on button "Next" at bounding box center [525, 474] width 160 height 39
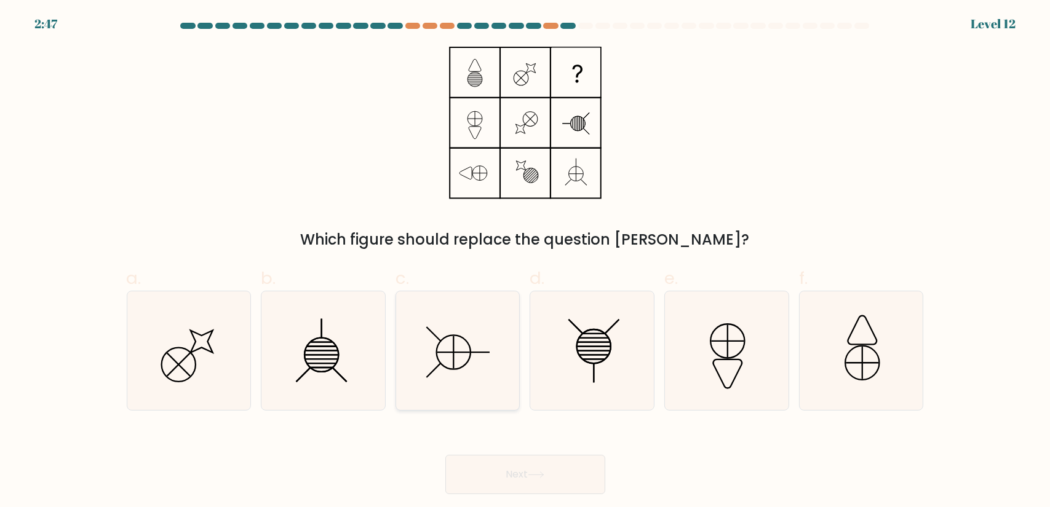
click at [479, 364] on icon at bounding box center [457, 350] width 119 height 119
click at [525, 262] on input "c." at bounding box center [525, 258] width 1 height 8
radio input "true"
click at [508, 478] on button "Next" at bounding box center [525, 474] width 160 height 39
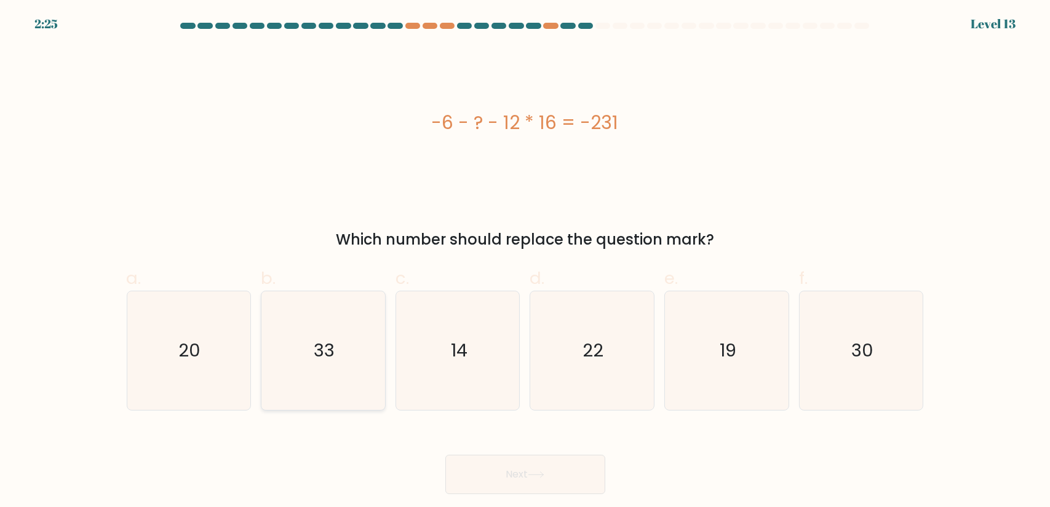
click at [328, 329] on icon "33" at bounding box center [323, 350] width 119 height 119
click at [525, 262] on input "b. 33" at bounding box center [525, 258] width 1 height 8
radio input "true"
click at [541, 476] on icon at bounding box center [536, 475] width 17 height 7
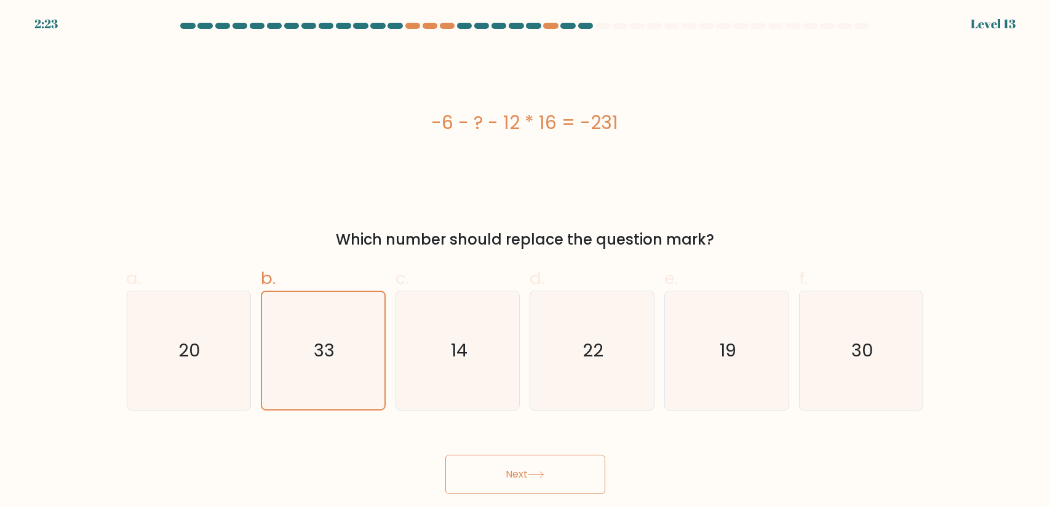
click at [575, 476] on button "Next" at bounding box center [525, 474] width 160 height 39
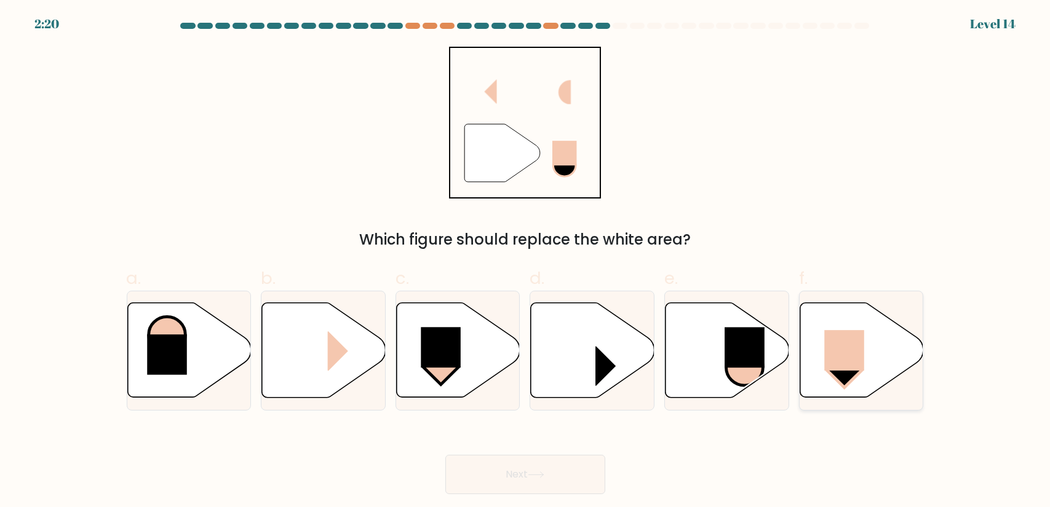
click at [834, 381] on icon at bounding box center [862, 350] width 124 height 95
click at [526, 262] on input "f." at bounding box center [525, 258] width 1 height 8
radio input "true"
click at [597, 483] on button "Next" at bounding box center [525, 474] width 160 height 39
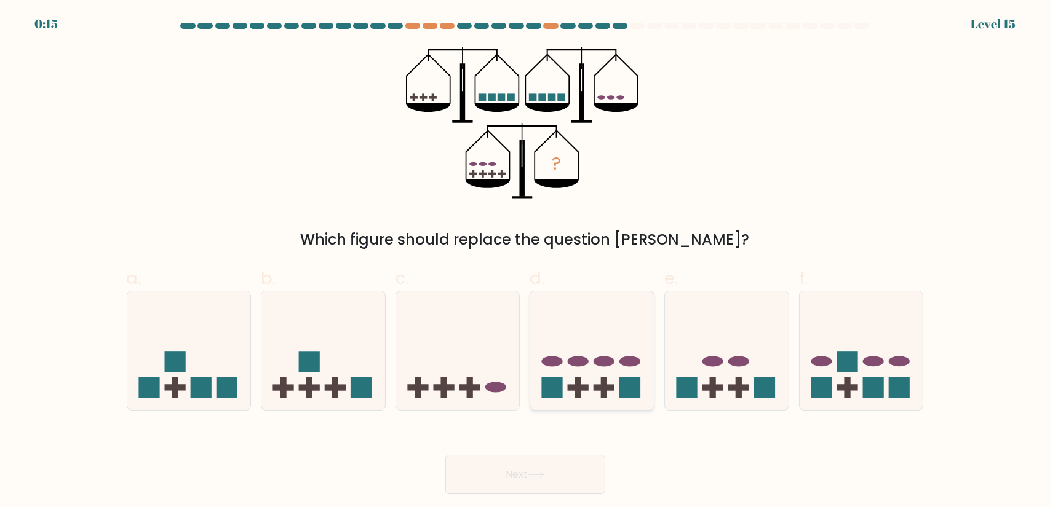
drag, startPoint x: 590, startPoint y: 389, endPoint x: 607, endPoint y: 388, distance: 17.2
click at [591, 388] on icon at bounding box center [592, 350] width 124 height 102
click at [526, 262] on input "d." at bounding box center [525, 258] width 1 height 8
radio input "true"
click at [568, 477] on button "Next" at bounding box center [525, 474] width 160 height 39
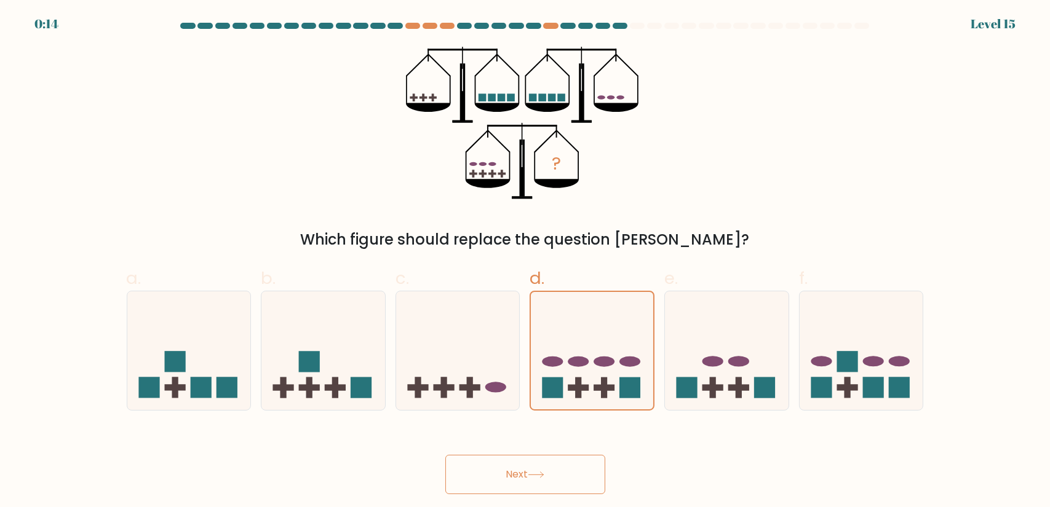
click at [568, 477] on button "Next" at bounding box center [525, 474] width 160 height 39
click at [571, 475] on button "Next" at bounding box center [525, 474] width 160 height 39
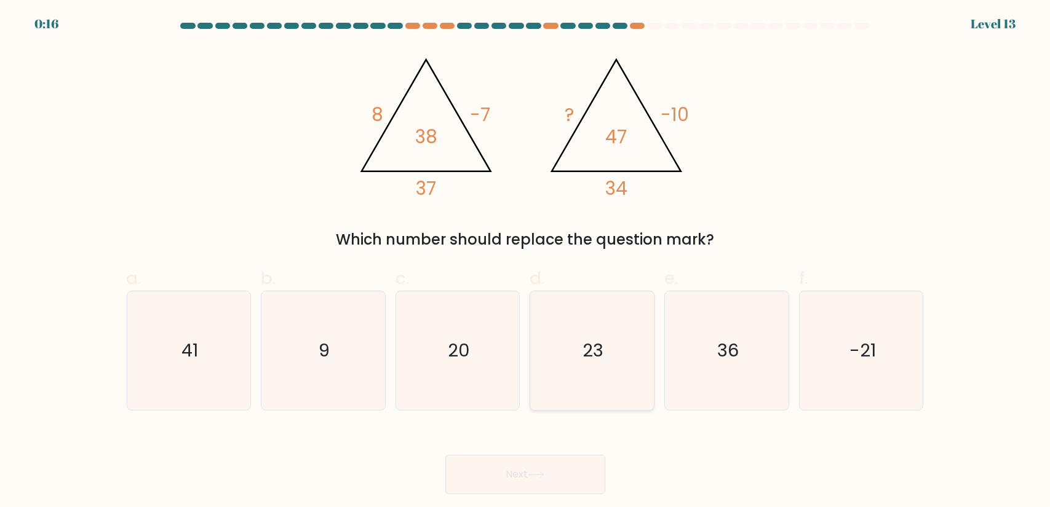
click at [606, 320] on icon "23" at bounding box center [591, 350] width 119 height 119
click at [526, 262] on input "d. 23" at bounding box center [525, 258] width 1 height 8
radio input "true"
click at [571, 476] on button "Next" at bounding box center [525, 474] width 160 height 39
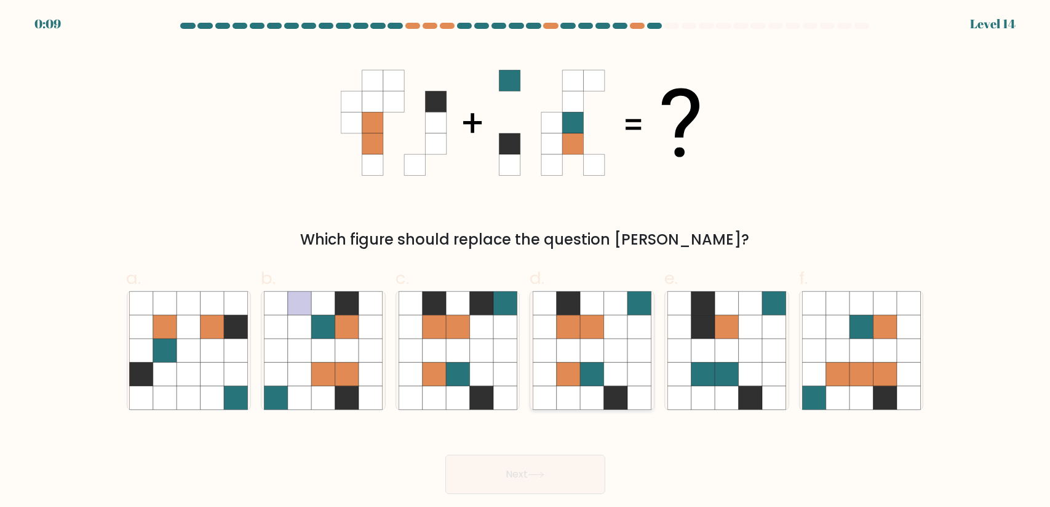
click at [588, 374] on icon at bounding box center [591, 374] width 23 height 23
click at [526, 262] on input "d." at bounding box center [525, 258] width 1 height 8
radio input "true"
click at [569, 469] on button "Next" at bounding box center [525, 474] width 160 height 39
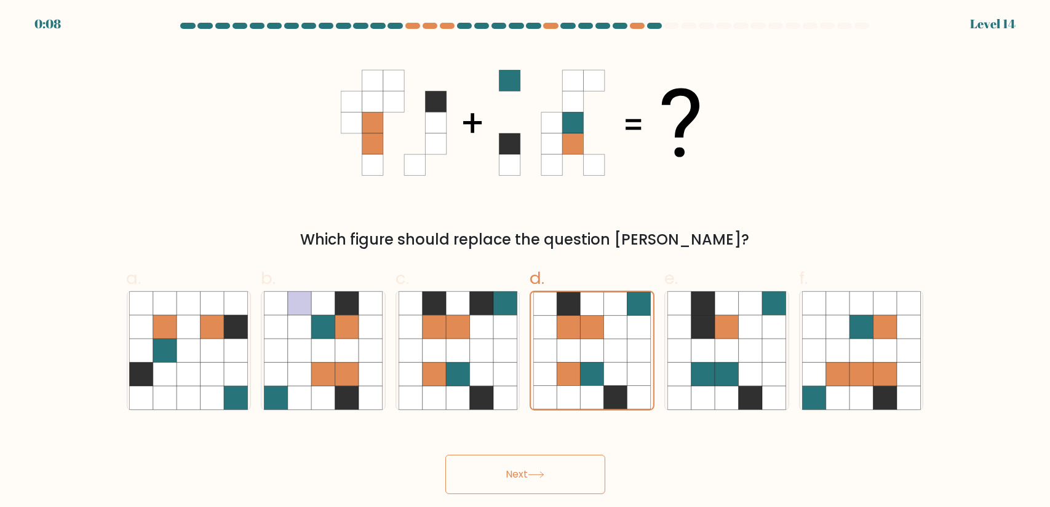
click at [569, 469] on button "Next" at bounding box center [525, 474] width 160 height 39
click at [557, 474] on button "Next" at bounding box center [525, 474] width 160 height 39
click at [545, 481] on button "Next" at bounding box center [525, 474] width 160 height 39
click at [527, 483] on button "Next" at bounding box center [525, 474] width 160 height 39
click at [527, 482] on button "Next" at bounding box center [525, 474] width 160 height 39
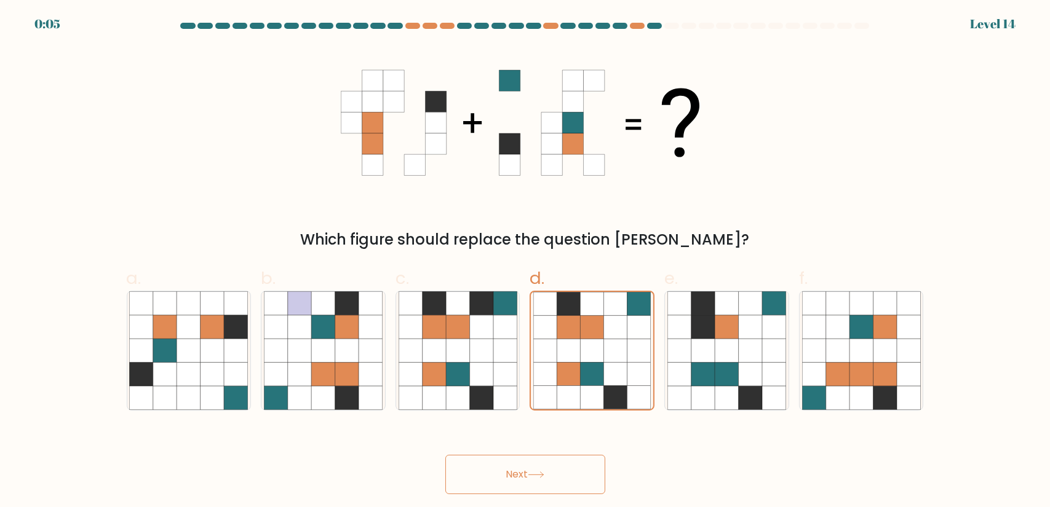
click at [596, 479] on button "Next" at bounding box center [525, 474] width 160 height 39
drag, startPoint x: 555, startPoint y: 484, endPoint x: 547, endPoint y: 486, distance: 8.2
click at [547, 486] on button "Next" at bounding box center [525, 474] width 160 height 39
click at [515, 483] on button "Next" at bounding box center [525, 474] width 160 height 39
click at [522, 463] on button "Next" at bounding box center [525, 474] width 160 height 39
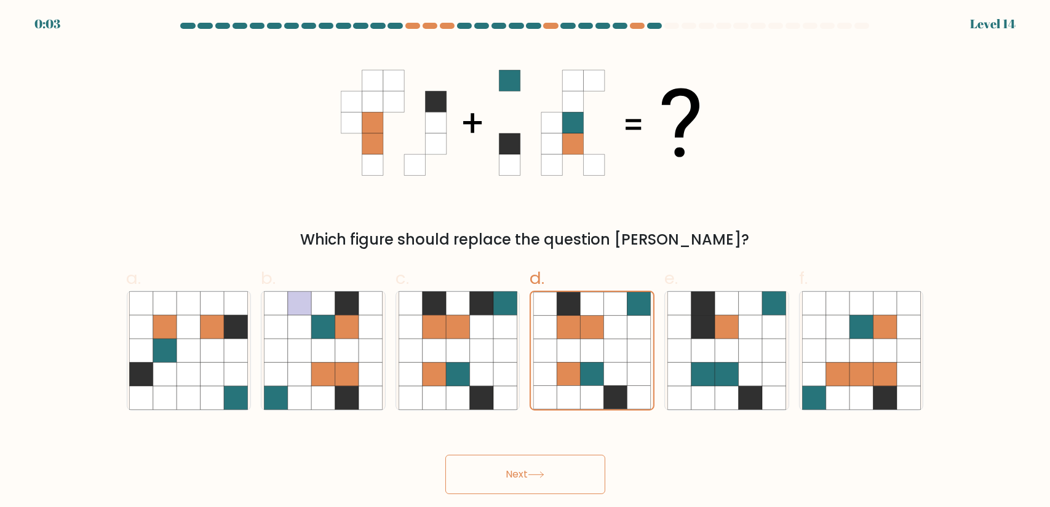
click at [512, 462] on button "Next" at bounding box center [525, 474] width 160 height 39
click at [510, 476] on button "Next" at bounding box center [525, 474] width 160 height 39
click at [561, 476] on button "Next" at bounding box center [525, 474] width 160 height 39
click at [559, 475] on button "Next" at bounding box center [525, 474] width 160 height 39
click at [561, 476] on button "Next" at bounding box center [525, 474] width 160 height 39
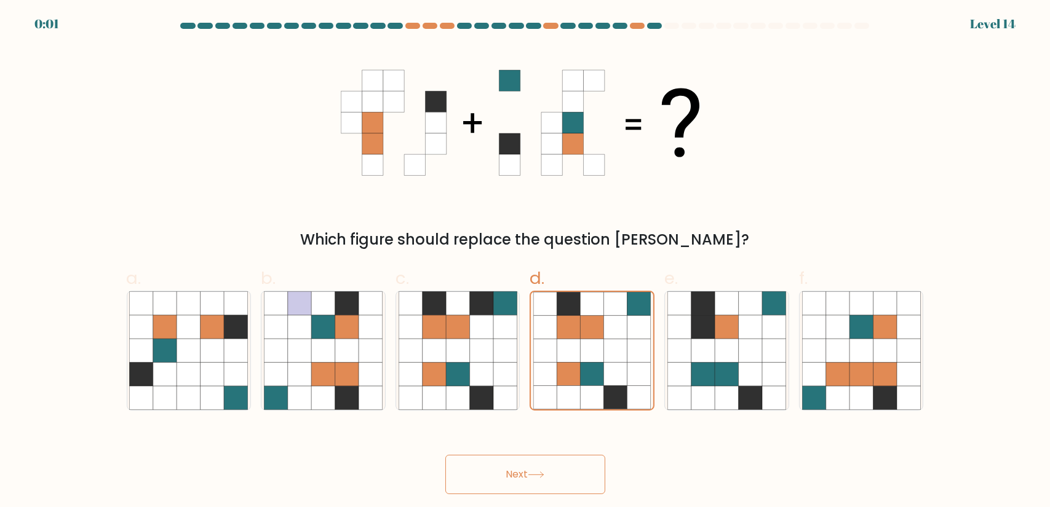
click at [481, 493] on button "Next" at bounding box center [525, 474] width 160 height 39
click at [480, 475] on button "Next" at bounding box center [525, 474] width 160 height 39
click at [481, 468] on button "Next" at bounding box center [525, 474] width 160 height 39
click at [472, 459] on button "Next" at bounding box center [525, 474] width 160 height 39
click at [463, 462] on button "Next" at bounding box center [525, 474] width 160 height 39
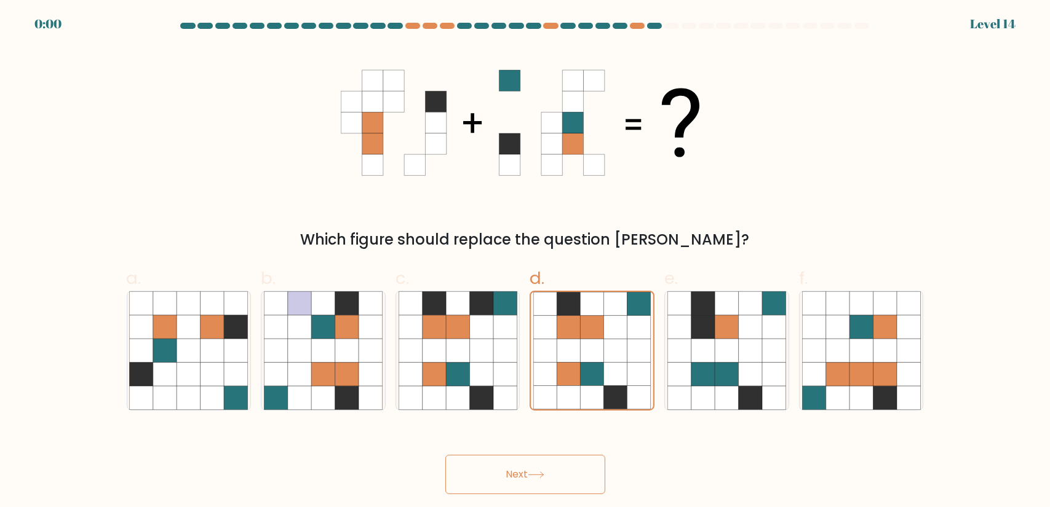
click at [472, 478] on button "Next" at bounding box center [525, 474] width 160 height 39
click at [473, 478] on div "Next" at bounding box center [525, 459] width 812 height 69
